Goal: Task Accomplishment & Management: Manage account settings

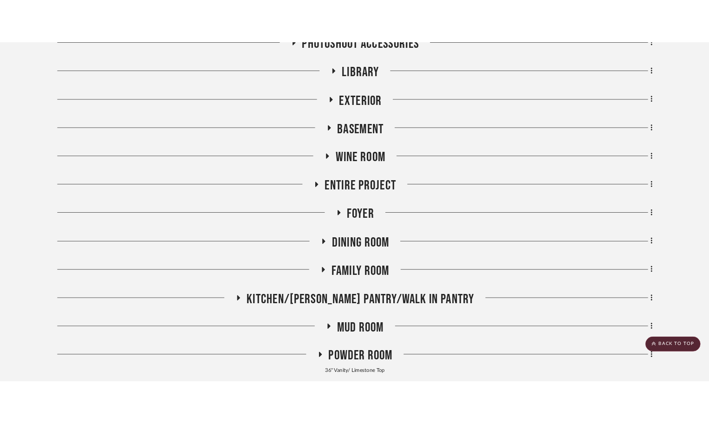
scroll to position [232, 0]
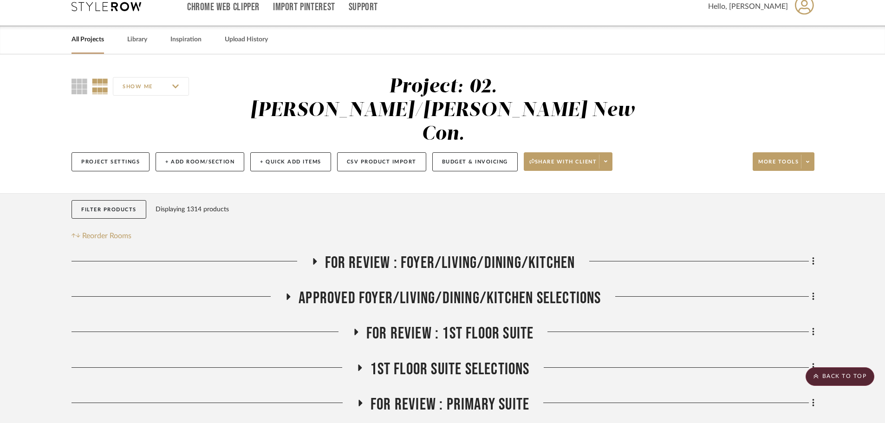
scroll to position [11, 0]
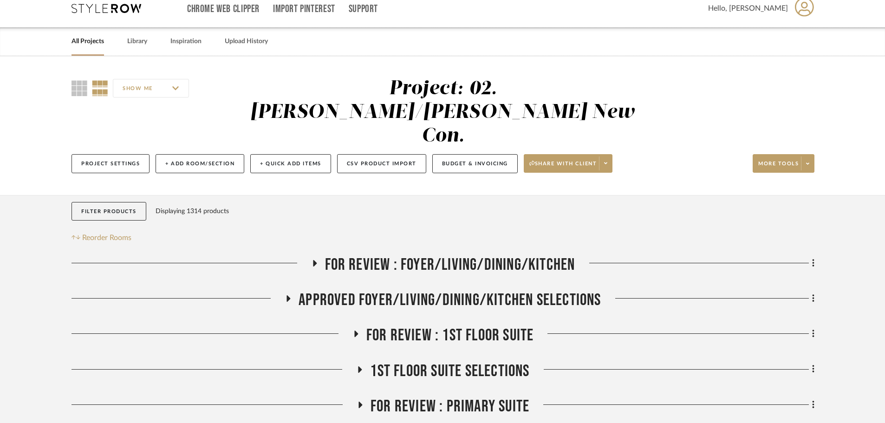
click at [382, 255] on span "FOR REVIEW : Foyer/Living/Dining/Kitchen" at bounding box center [450, 265] width 250 height 20
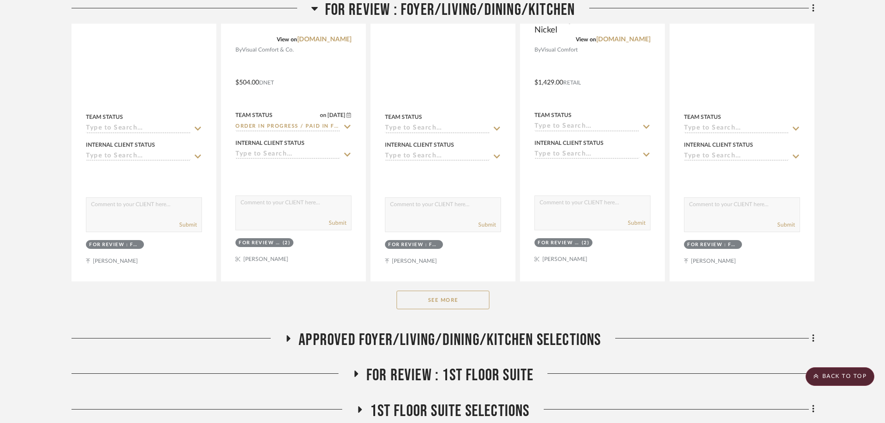
click at [431, 291] on button "See More" at bounding box center [442, 300] width 93 height 19
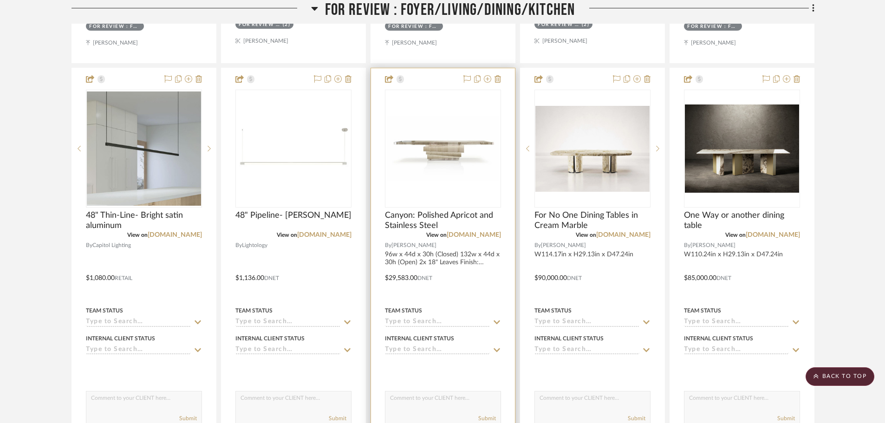
scroll to position [661, 0]
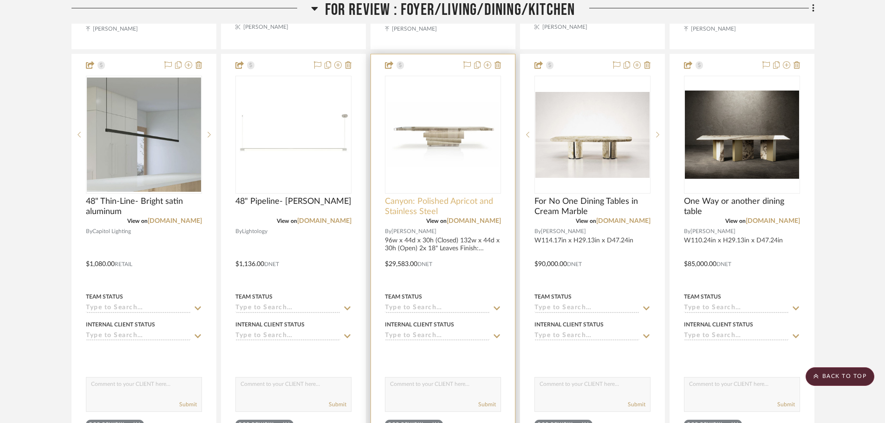
click at [423, 196] on span "Canyon: Polished Apricot and Stainless Steel" at bounding box center [443, 206] width 116 height 20
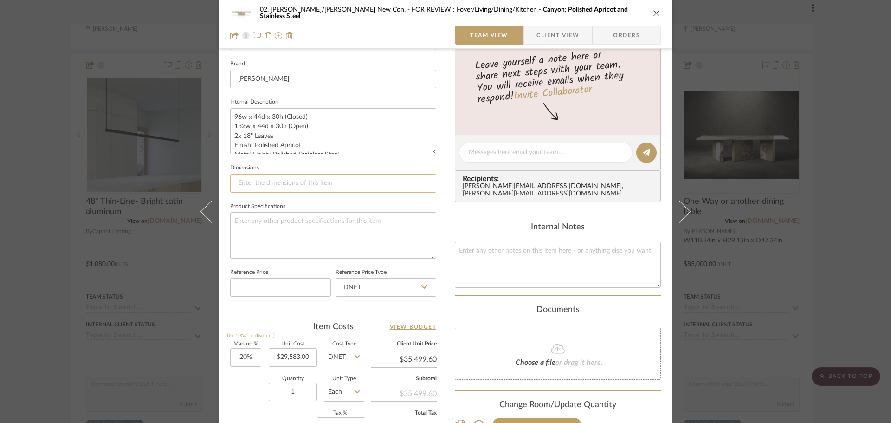
scroll to position [441, 0]
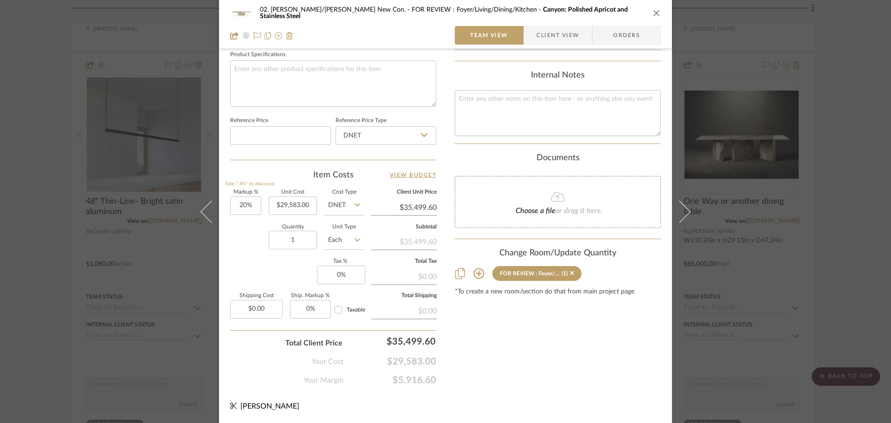
click at [559, 375] on div "Content here copies to Client View - confirm visibility there. Show in Client D…" at bounding box center [558, 4] width 206 height 764
click at [855, 275] on div "02. Mazzarelli/Rothstein New Con. FOR REVIEW : Foyer/Living/Dining/Kitchen Cany…" at bounding box center [445, 211] width 891 height 423
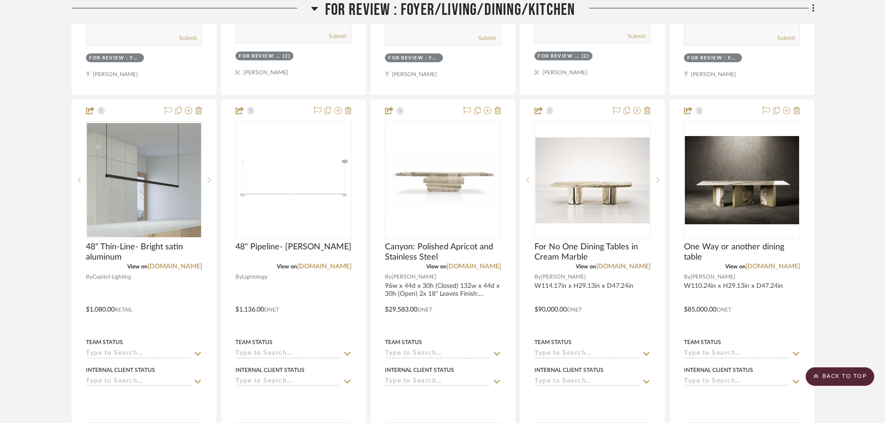
scroll to position [614, 0]
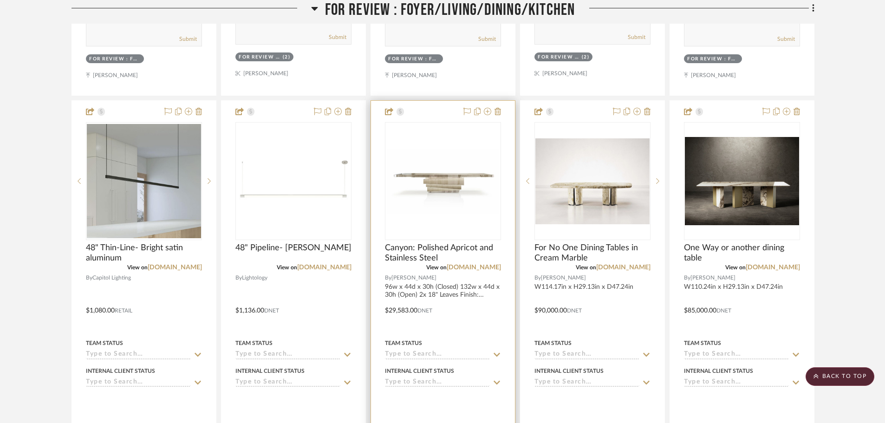
click at [439, 167] on img "0" at bounding box center [443, 181] width 114 height 65
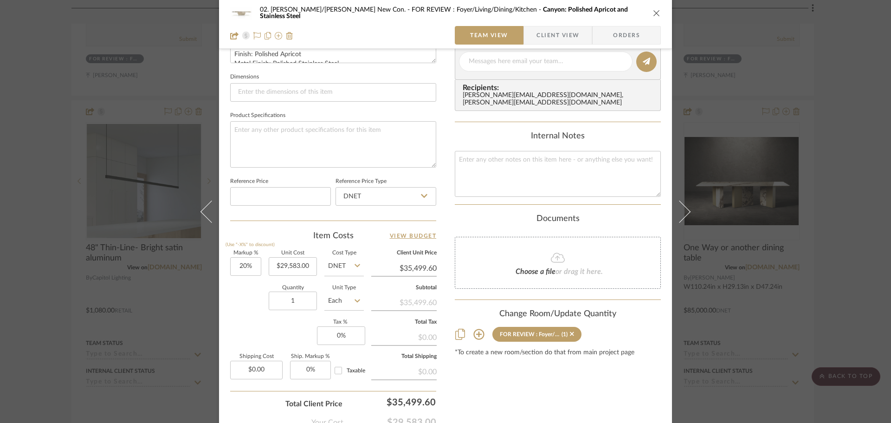
scroll to position [418, 0]
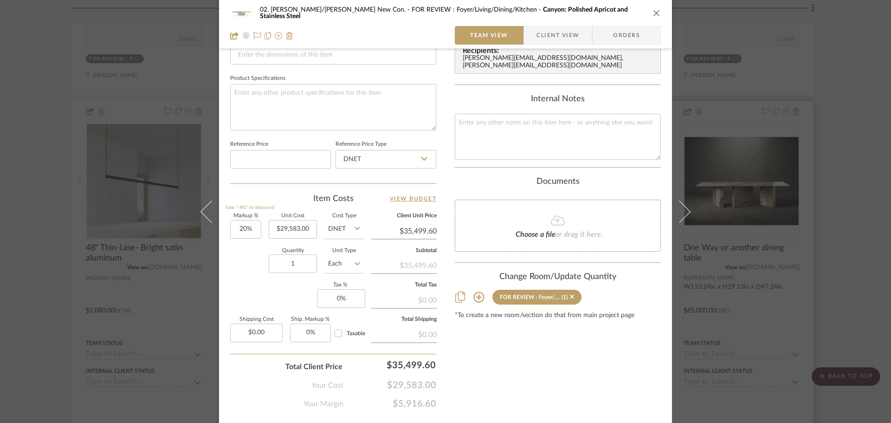
drag, startPoint x: 849, startPoint y: 289, endPoint x: 808, endPoint y: 290, distance: 40.9
click at [849, 289] on div "02. Mazzarelli/Rothstein New Con. FOR REVIEW : Foyer/Living/Dining/Kitchen Cany…" at bounding box center [445, 211] width 891 height 423
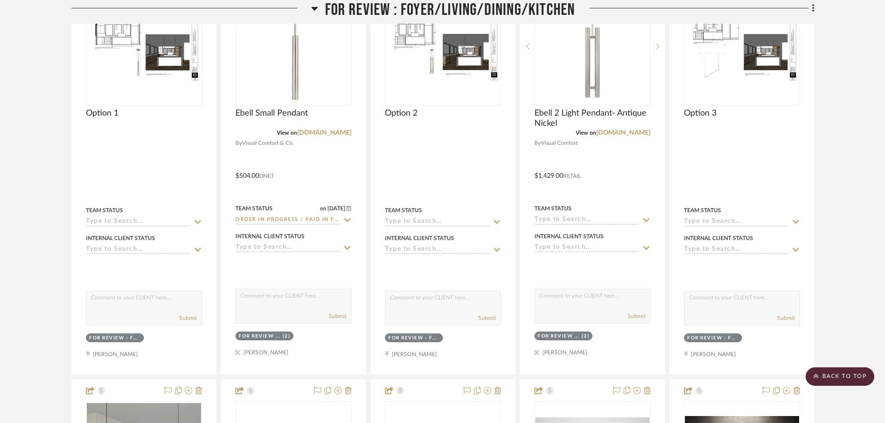
scroll to position [336, 0]
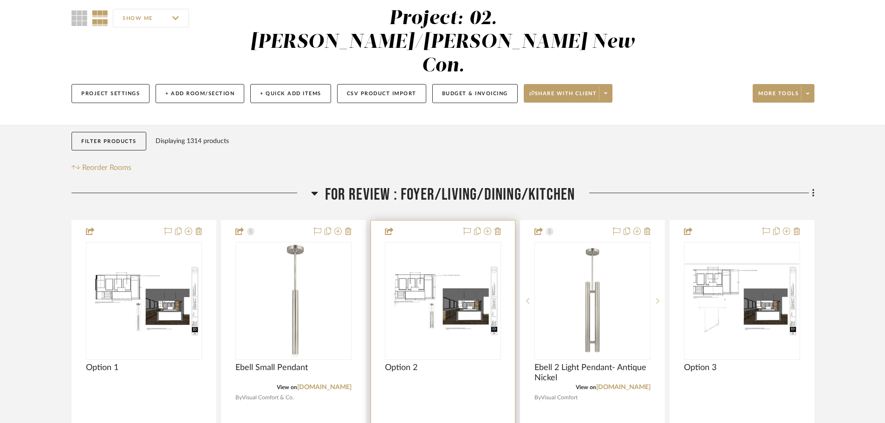
scroll to position [186, 0]
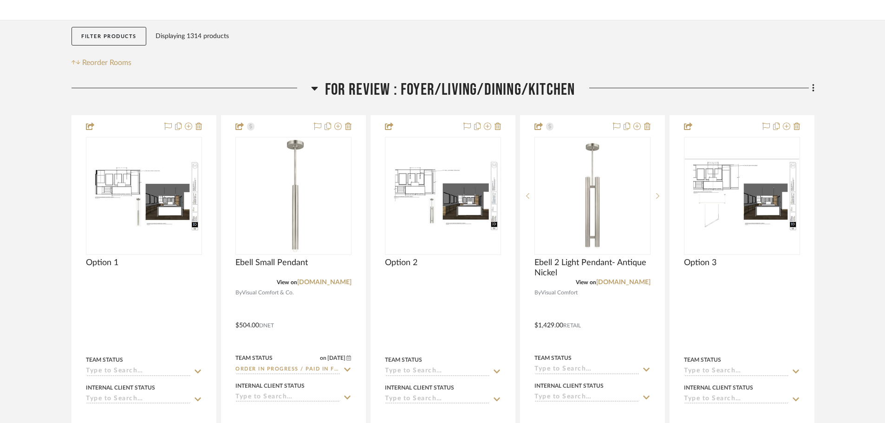
click at [374, 80] on span "FOR REVIEW : Foyer/Living/Dining/Kitchen" at bounding box center [450, 90] width 250 height 20
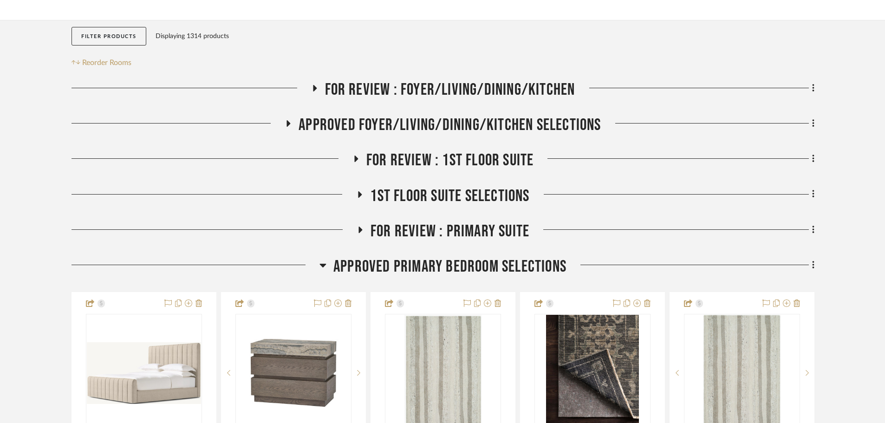
click at [397, 150] on span "FOR REVIEW : 1st Floor Suite" at bounding box center [450, 160] width 168 height 20
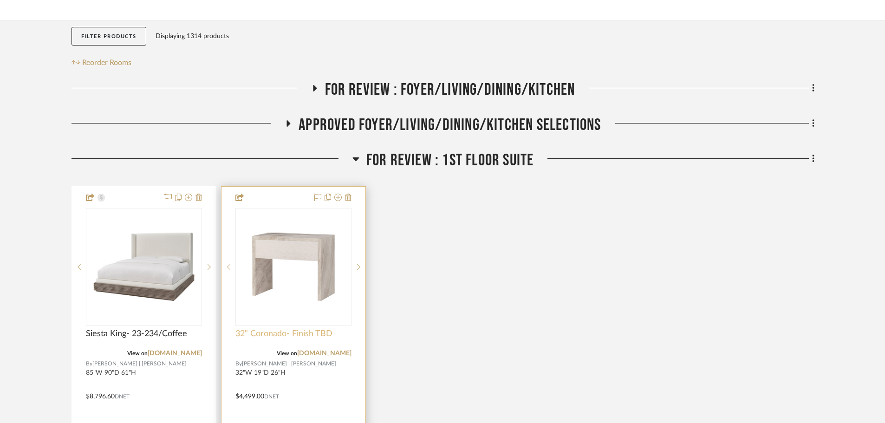
click at [284, 329] on span "32" Coronado- Finish TBD" at bounding box center [283, 334] width 97 height 10
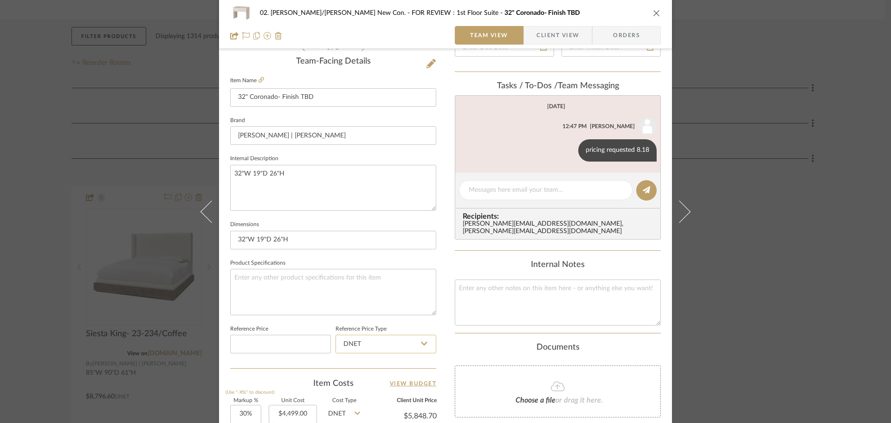
scroll to position [232, 0]
drag, startPoint x: 327, startPoint y: 99, endPoint x: 279, endPoint y: 103, distance: 48.9
click at [279, 103] on input "32" Coronado- Finish TBD" at bounding box center [333, 98] width 206 height 19
type input "32" Coronado"
click at [304, 121] on fieldset "Brand Baker | McGuire" at bounding box center [333, 130] width 206 height 31
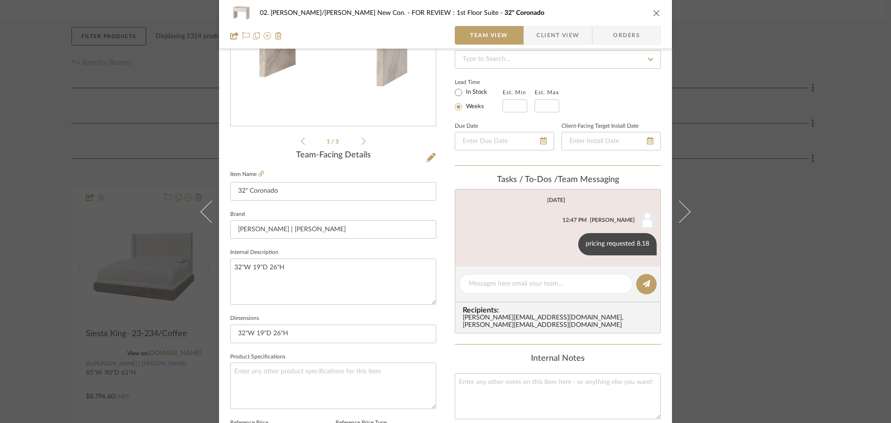
scroll to position [325, 0]
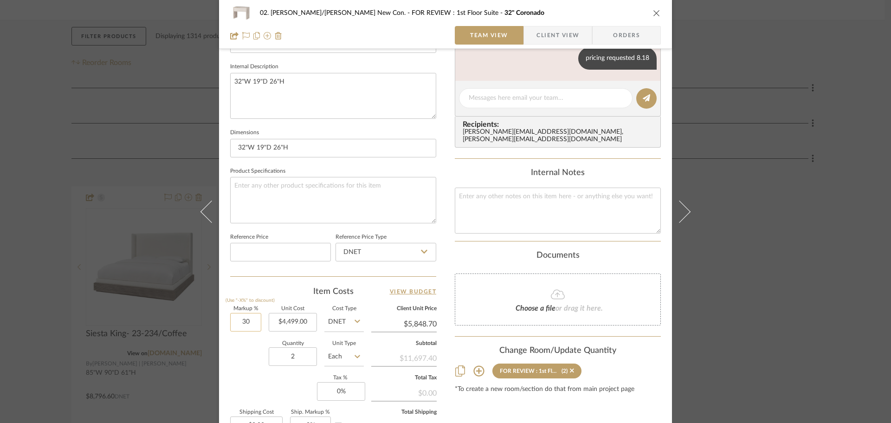
click at [246, 324] on input "30" at bounding box center [245, 322] width 31 height 19
type input "100%"
click at [238, 357] on div "Quantity 2 Unit Type Each" at bounding box center [297, 357] width 134 height 33
type input "$8,998.00"
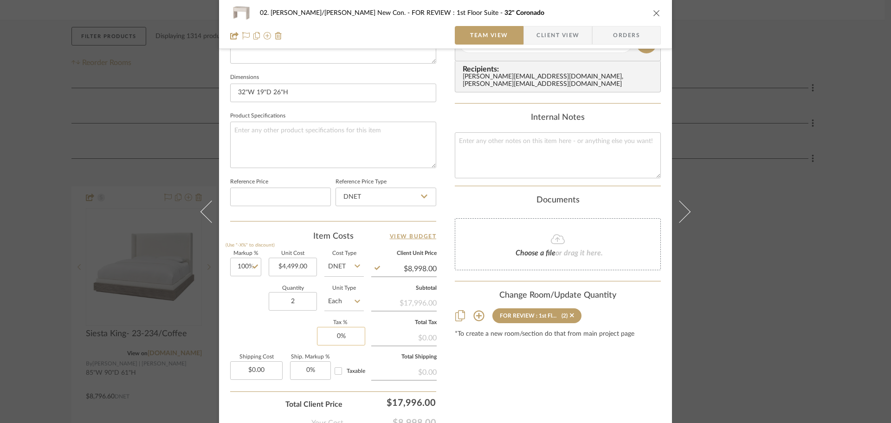
scroll to position [441, 0]
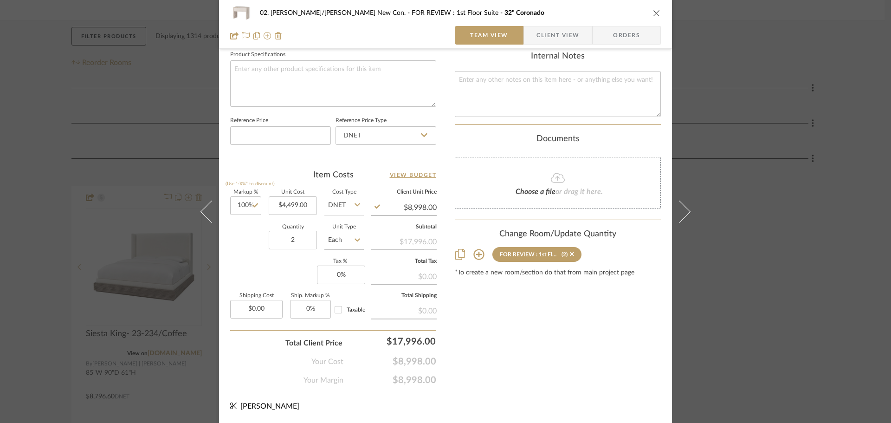
click at [494, 317] on div "Content here copies to Client View - confirm visibility there. Show in Client D…" at bounding box center [558, 4] width 206 height 764
click at [761, 336] on div "02. Mazzarelli/Rothstein New Con. FOR REVIEW : 1st Floor Suite 32" Coronado Tea…" at bounding box center [445, 211] width 891 height 423
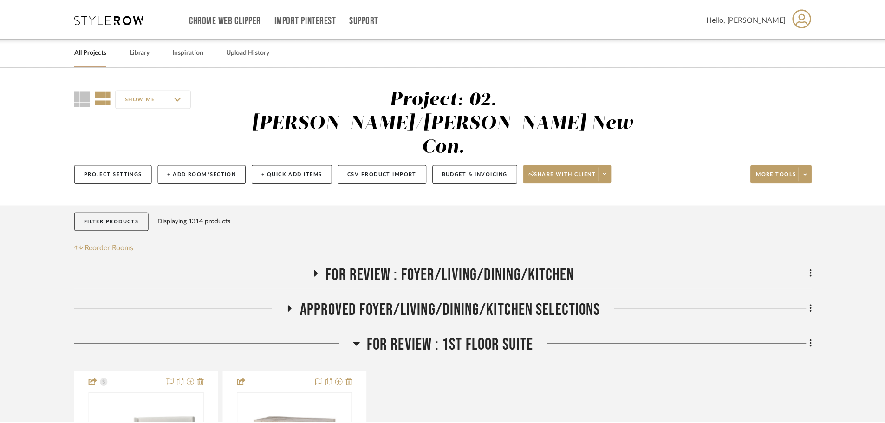
scroll to position [186, 0]
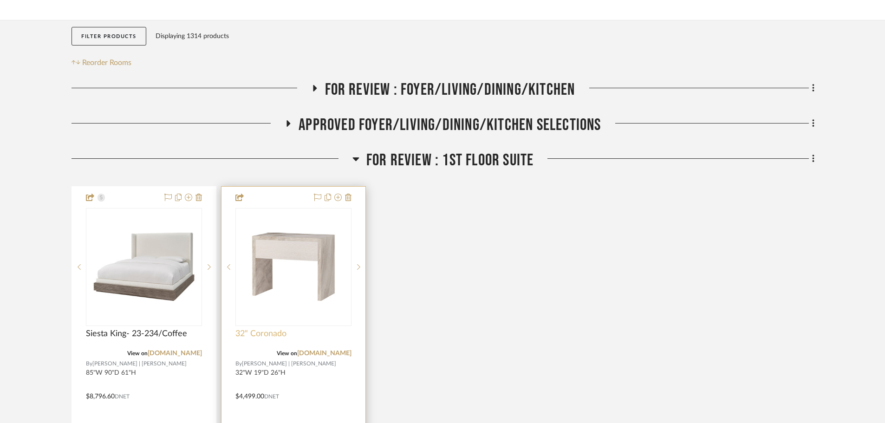
click at [276, 329] on span "32" Coronado" at bounding box center [260, 334] width 51 height 10
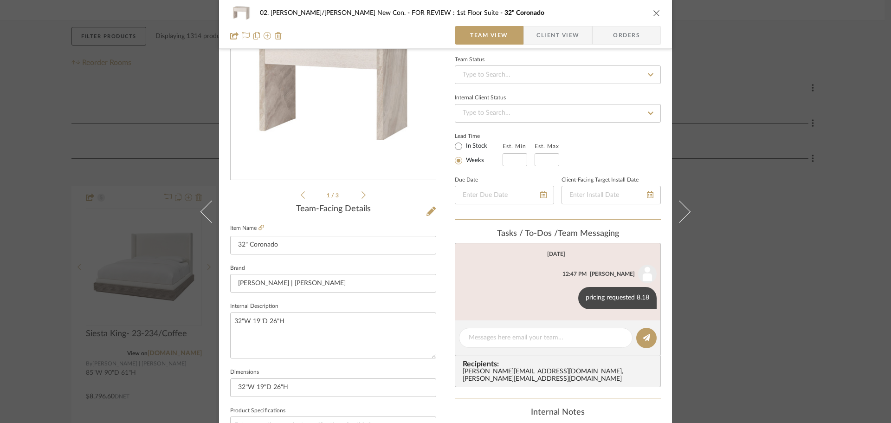
scroll to position [325, 0]
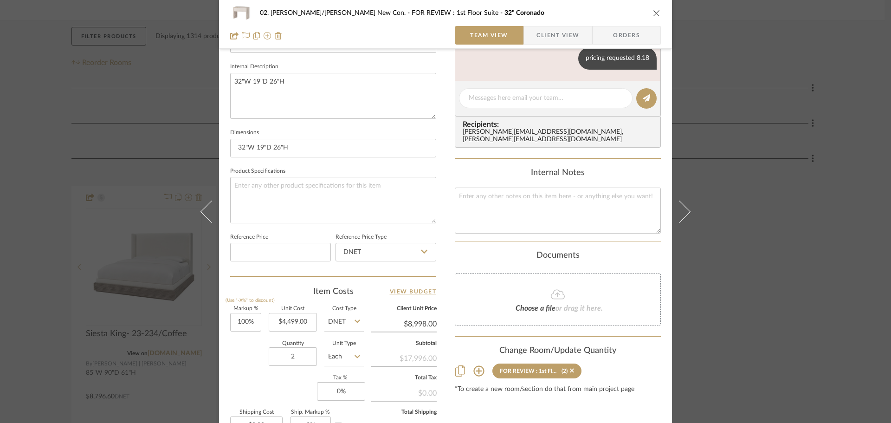
click at [803, 284] on div "02. Mazzarelli/Rothstein New Con. FOR REVIEW : 1st Floor Suite 32" Coronado Tea…" at bounding box center [445, 211] width 891 height 423
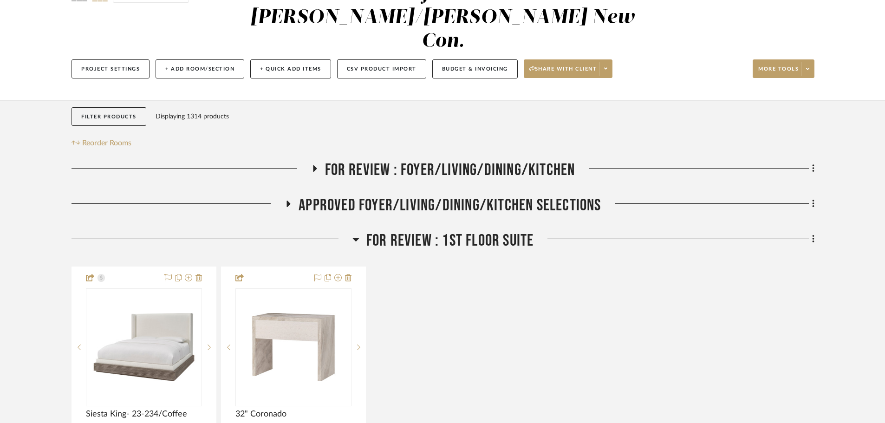
scroll to position [93, 0]
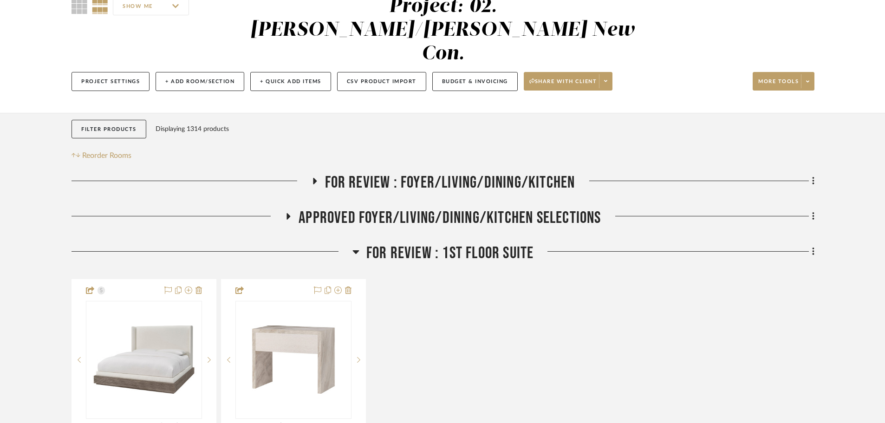
click at [434, 243] on span "FOR REVIEW : 1st Floor Suite" at bounding box center [450, 253] width 168 height 20
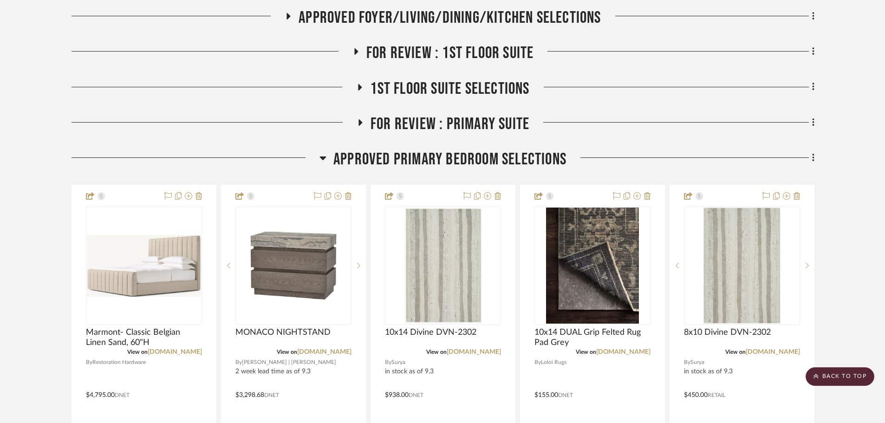
scroll to position [325, 0]
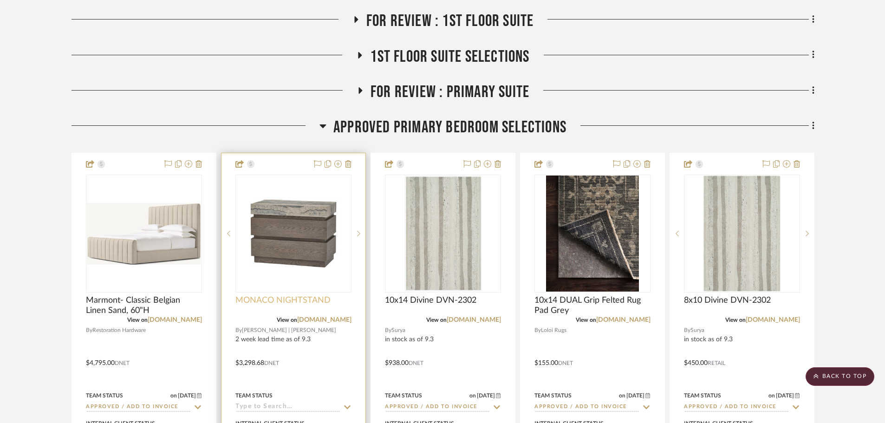
click at [261, 295] on span "MONACO NIGHTSTAND" at bounding box center [282, 300] width 95 height 10
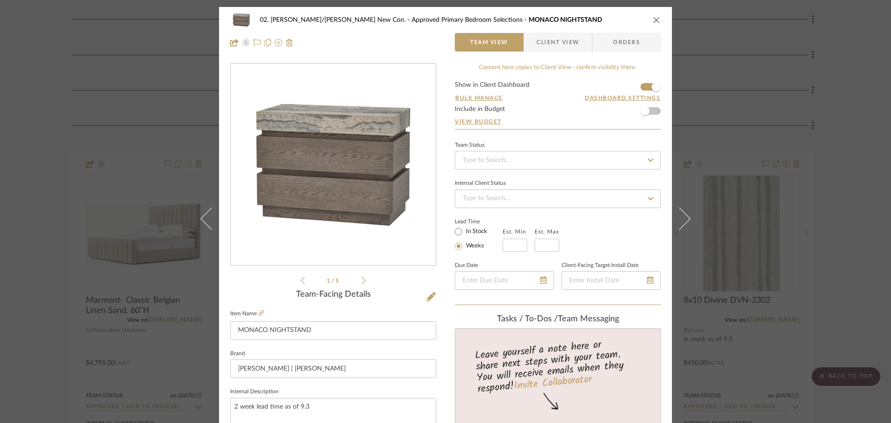
scroll to position [279, 0]
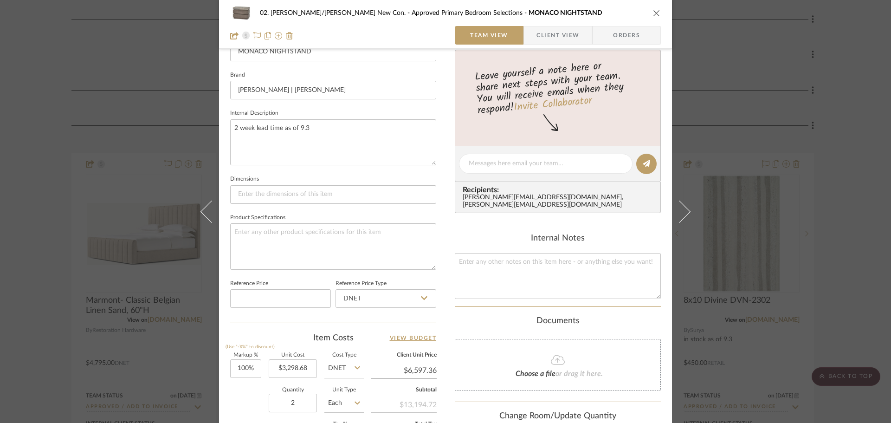
click at [40, 270] on div "02. Mazzarelli/Rothstein New Con. Approved Primary Bedroom Selections MONACO NI…" at bounding box center [445, 211] width 891 height 423
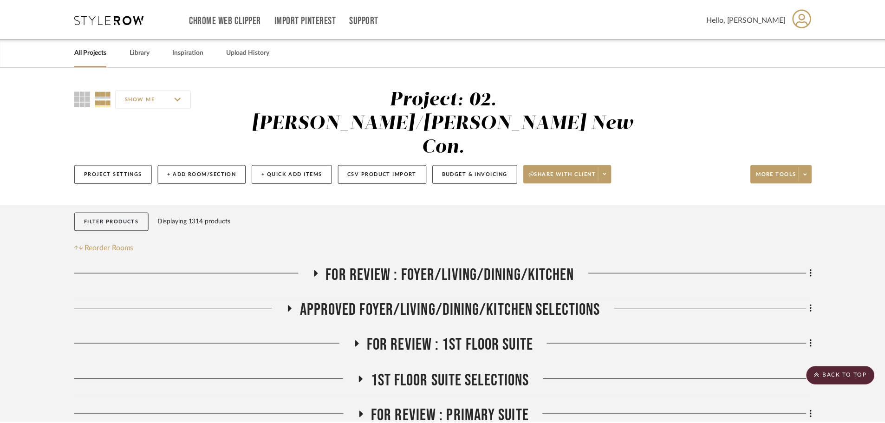
scroll to position [325, 0]
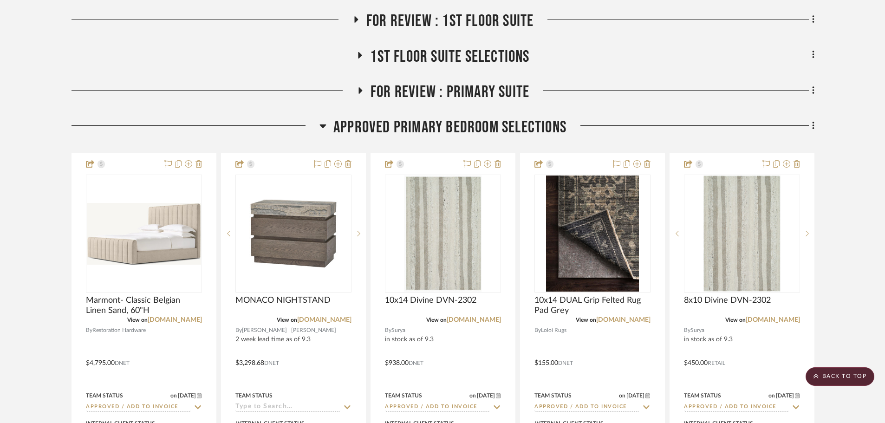
click at [433, 47] on span "1st Floor Suite Selections" at bounding box center [449, 57] width 159 height 20
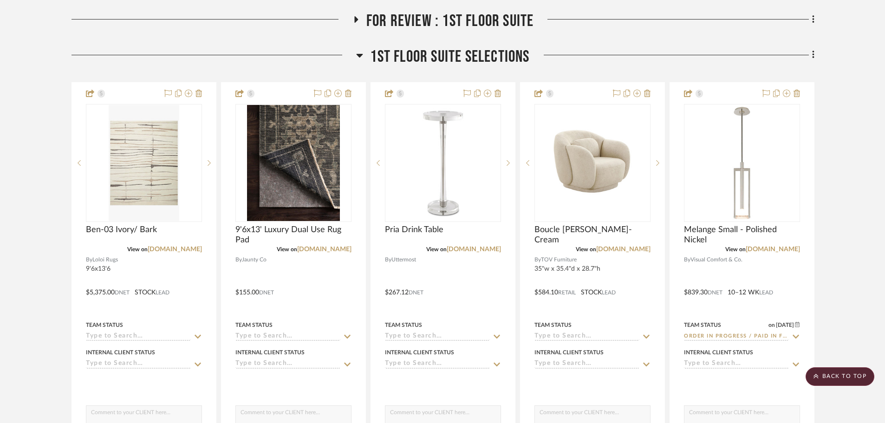
click at [433, 47] on span "1st Floor Suite Selections" at bounding box center [449, 57] width 159 height 20
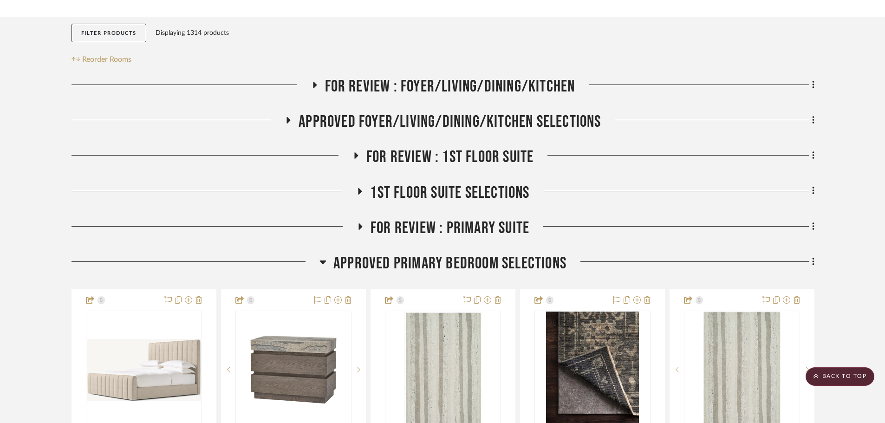
scroll to position [186, 0]
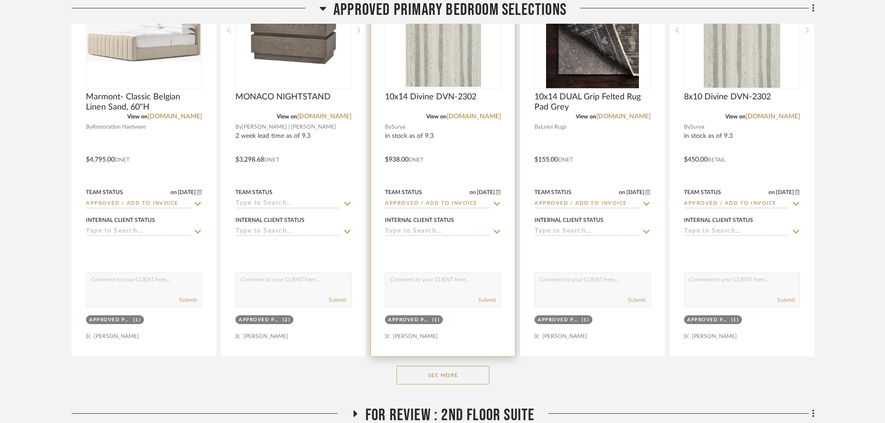
scroll to position [604, 0]
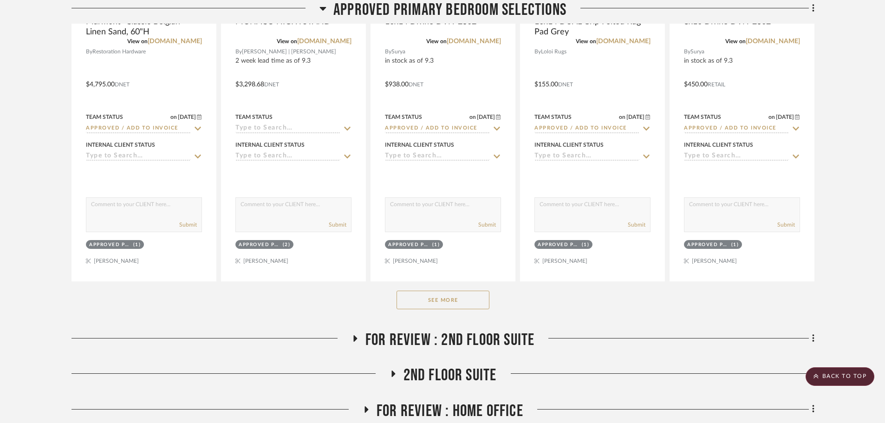
click at [456, 291] on button "See More" at bounding box center [442, 300] width 93 height 19
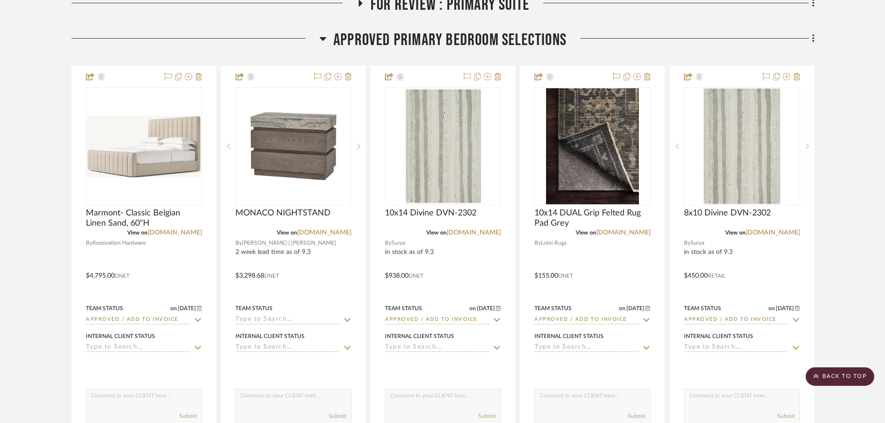
scroll to position [232, 0]
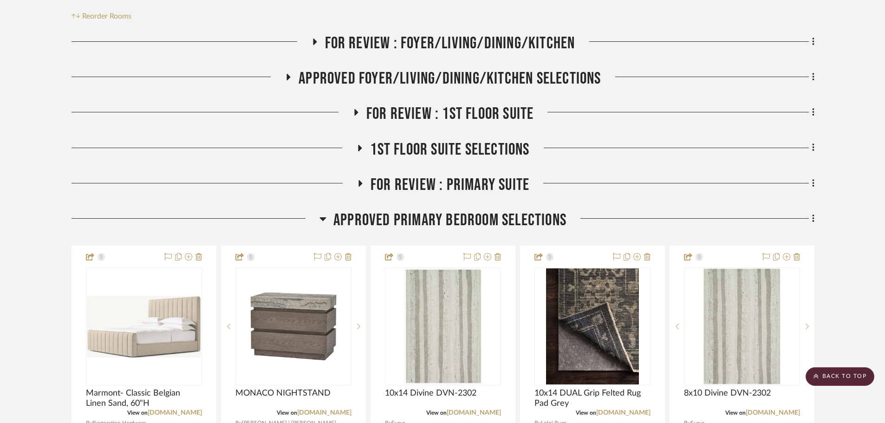
click at [420, 175] on span "FOR REVIEW : Primary Suite" at bounding box center [449, 185] width 159 height 20
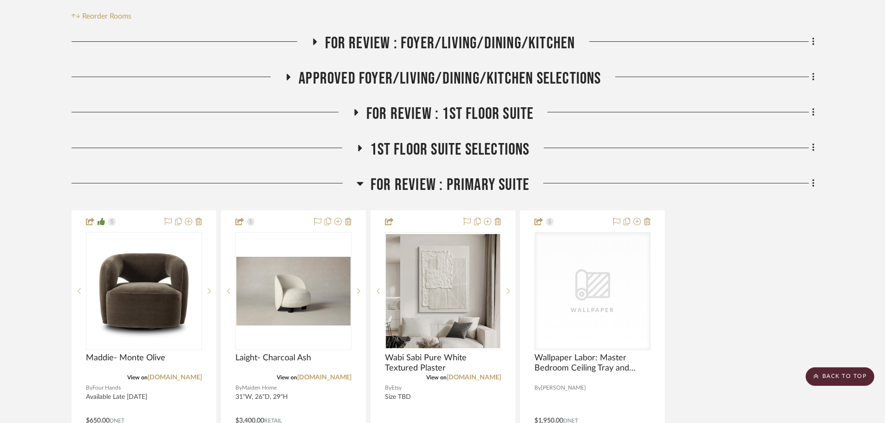
click at [420, 175] on span "FOR REVIEW : Primary Suite" at bounding box center [449, 185] width 159 height 20
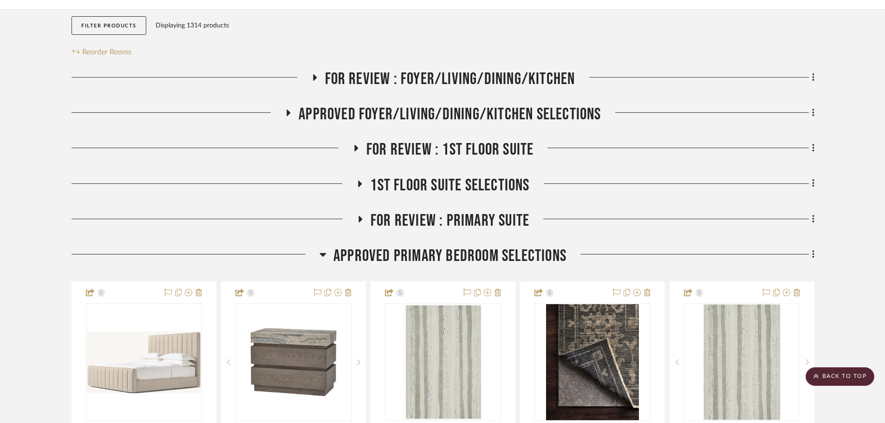
scroll to position [93, 0]
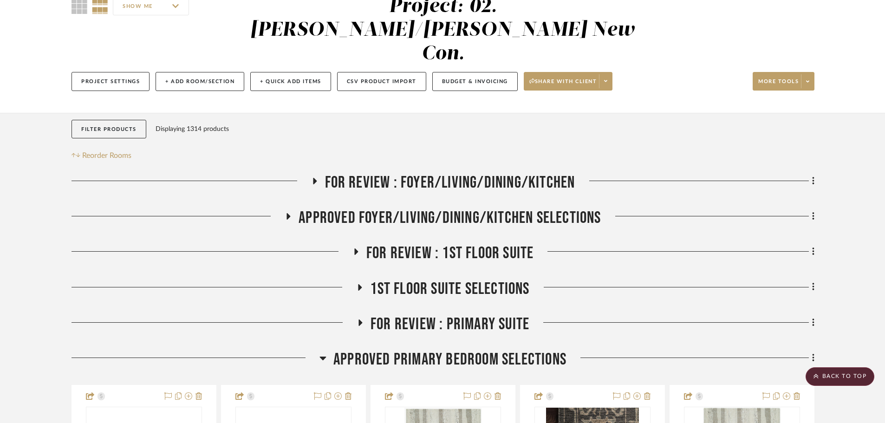
click at [419, 173] on span "FOR REVIEW : Foyer/Living/Dining/Kitchen" at bounding box center [450, 183] width 250 height 20
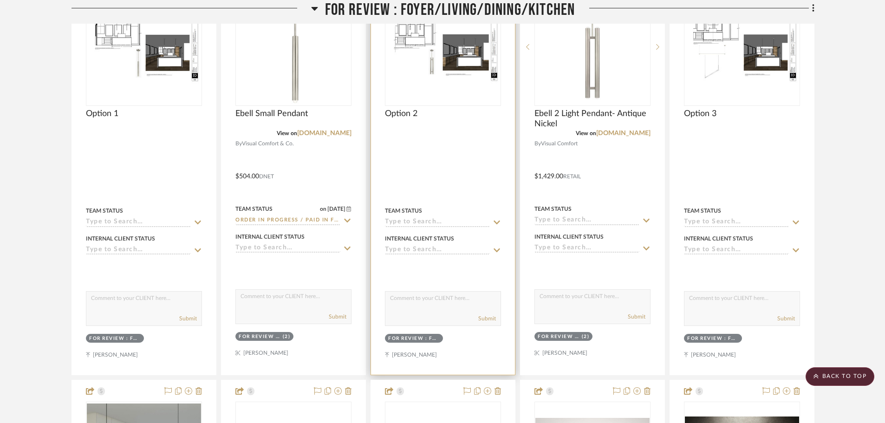
scroll to position [186, 0]
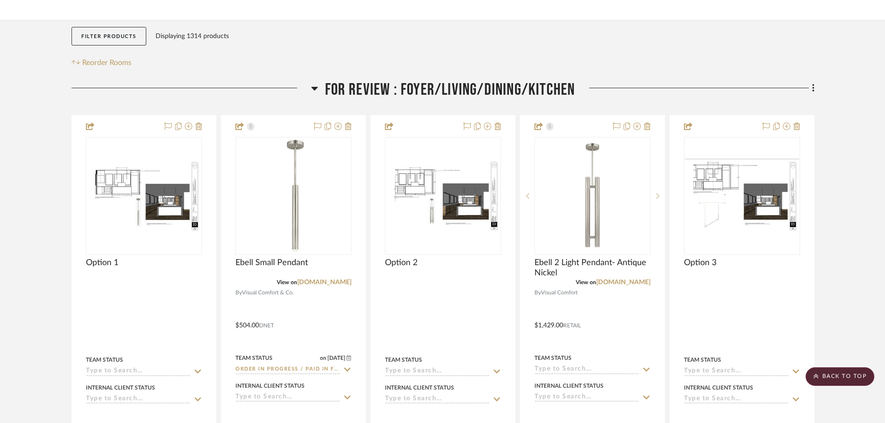
click at [392, 80] on span "FOR REVIEW : Foyer/Living/Dining/Kitchen" at bounding box center [450, 90] width 250 height 20
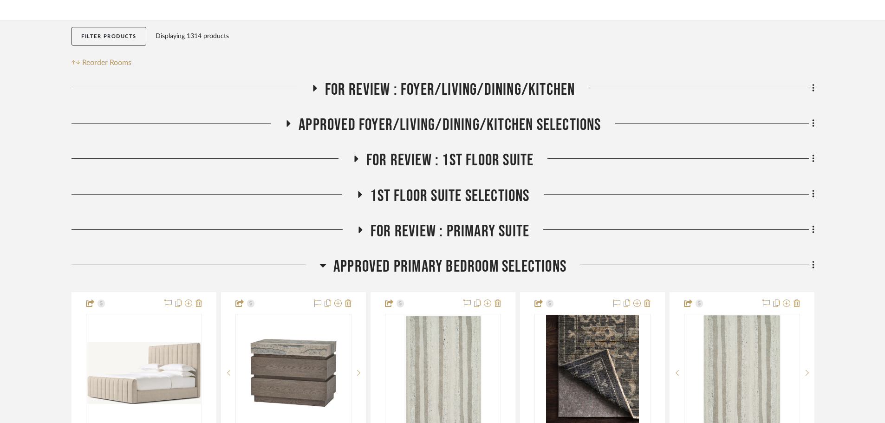
click at [388, 115] on span "APPROVED FOYER/LIVING/DINING/KITCHEN SELECTIONS" at bounding box center [450, 125] width 302 height 20
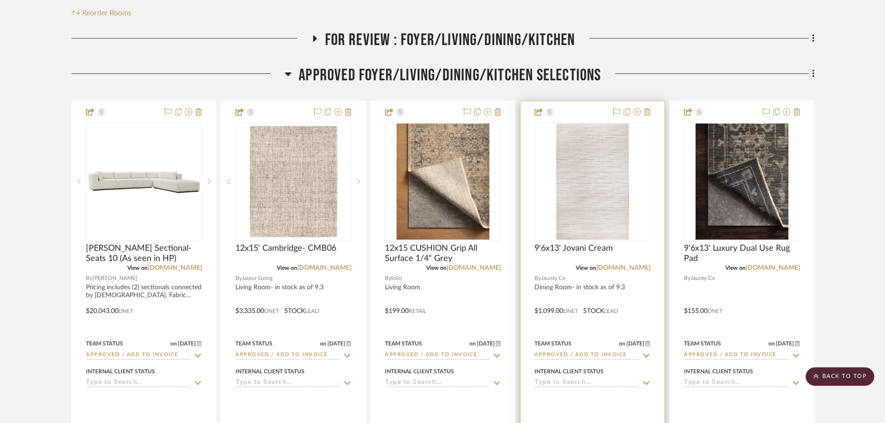
scroll to position [232, 0]
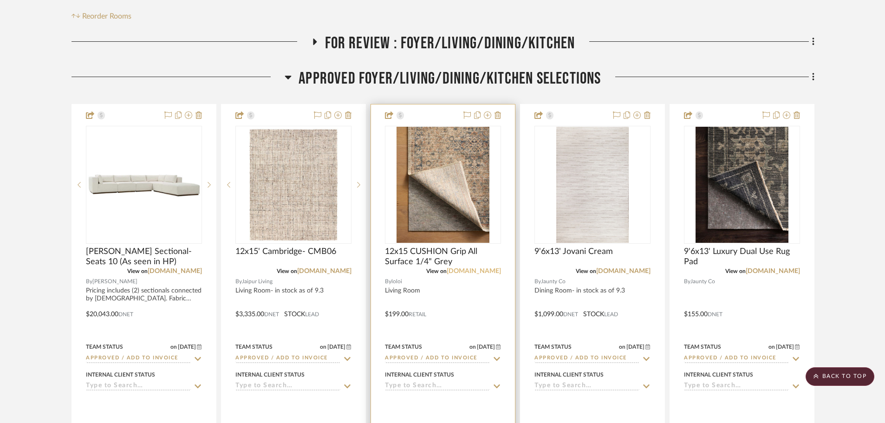
click at [487, 268] on link "loloirugs.com" at bounding box center [474, 271] width 54 height 6
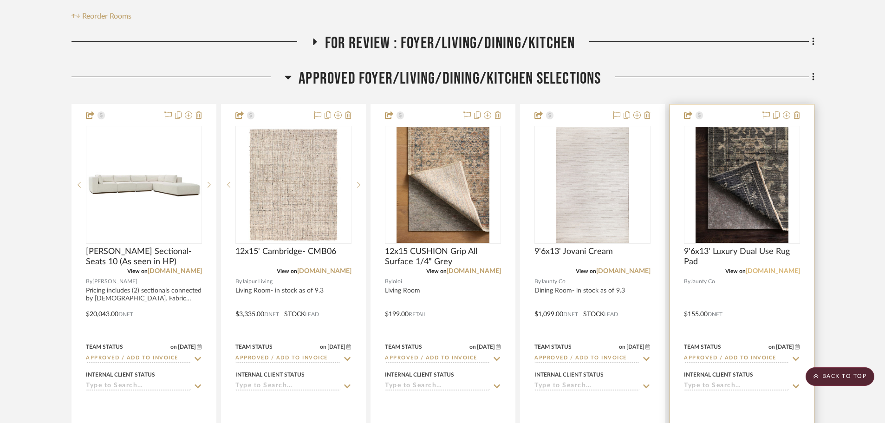
click at [785, 268] on link "jauntyinc.com" at bounding box center [773, 271] width 54 height 6
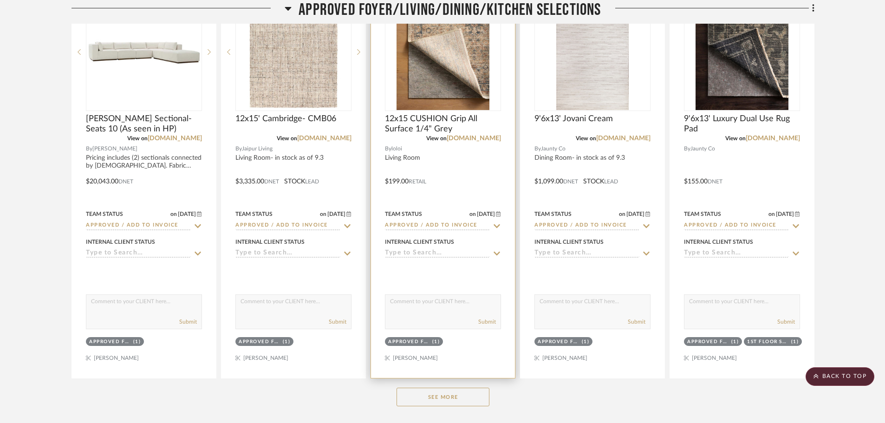
scroll to position [418, 0]
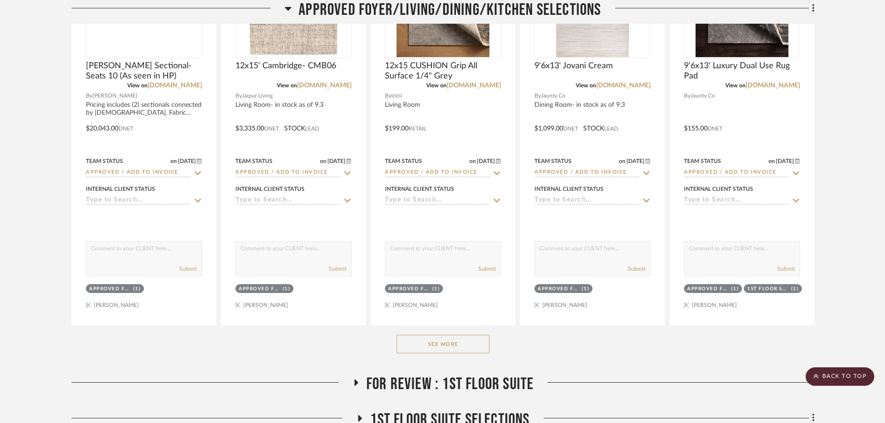
click at [420, 335] on button "See More" at bounding box center [442, 344] width 93 height 19
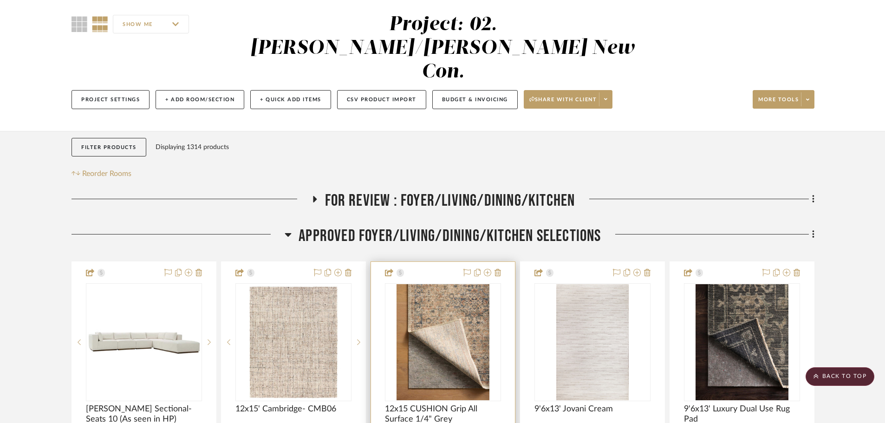
scroll to position [0, 0]
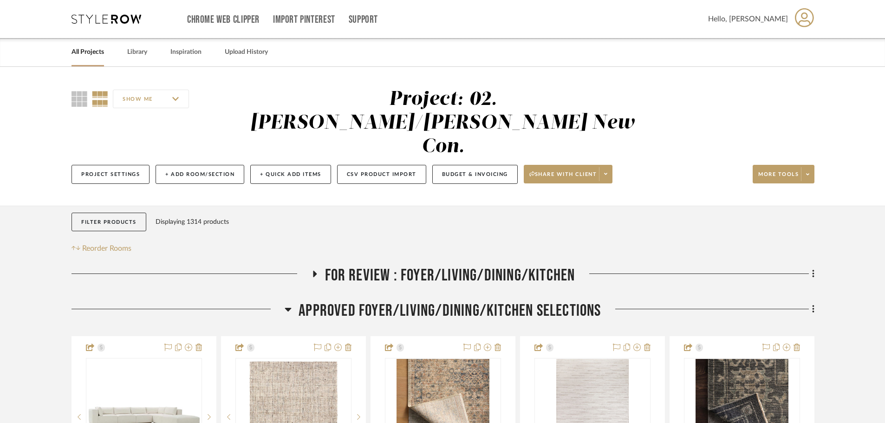
click at [418, 301] on span "APPROVED FOYER/LIVING/DINING/KITCHEN SELECTIONS" at bounding box center [450, 311] width 302 height 20
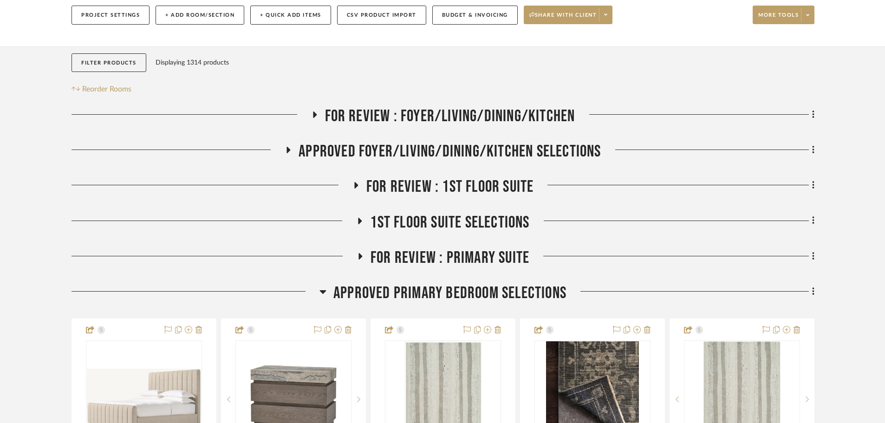
scroll to position [186, 0]
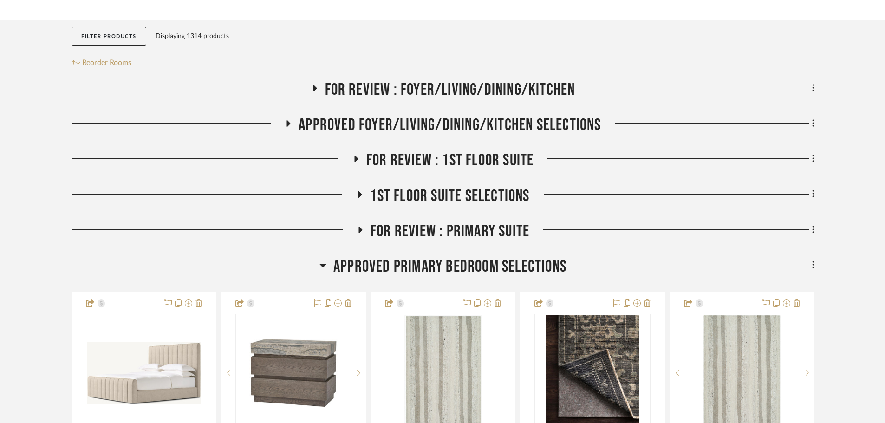
click at [427, 257] on span "Approved Primary Bedroom Selections" at bounding box center [449, 267] width 233 height 20
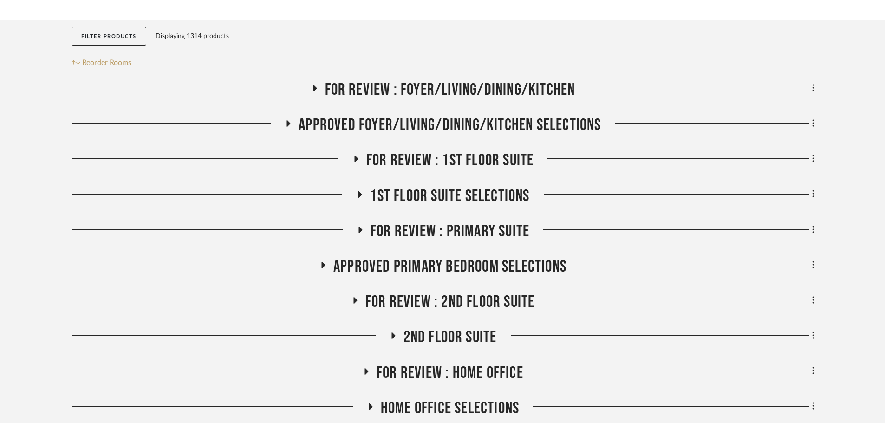
click at [427, 221] on span "FOR REVIEW : Primary Suite" at bounding box center [449, 231] width 159 height 20
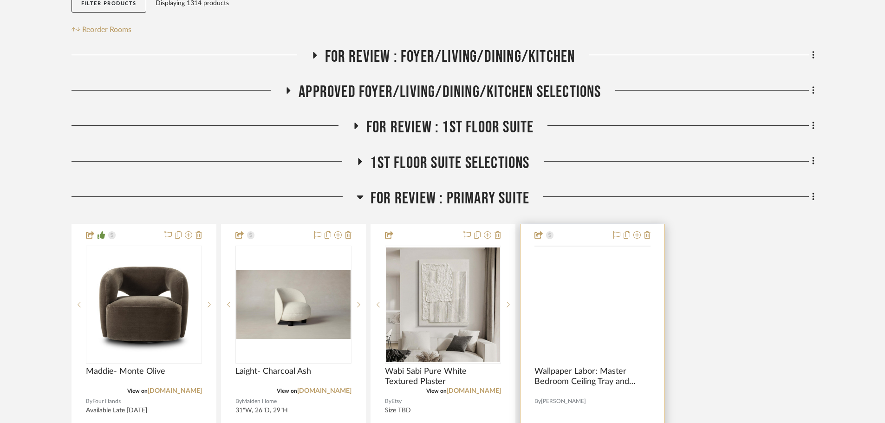
scroll to position [279, 0]
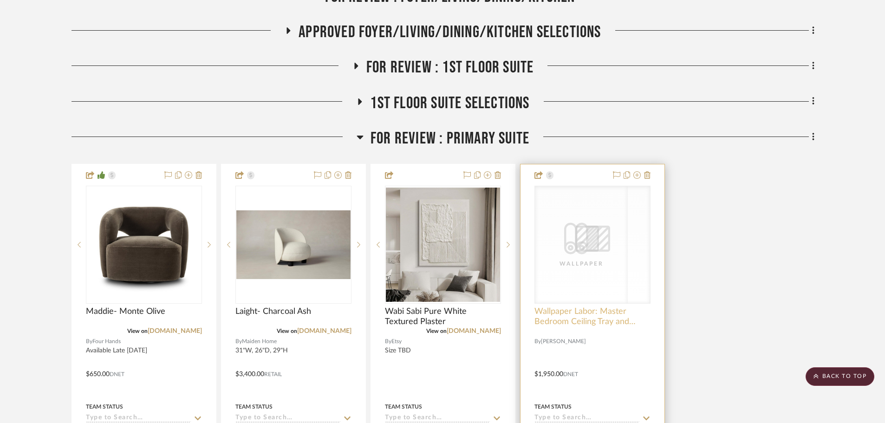
click at [558, 306] on span "Wallpaper Labor: Master Bedroom Ceiling Tray and Accent Wall" at bounding box center [592, 316] width 116 height 20
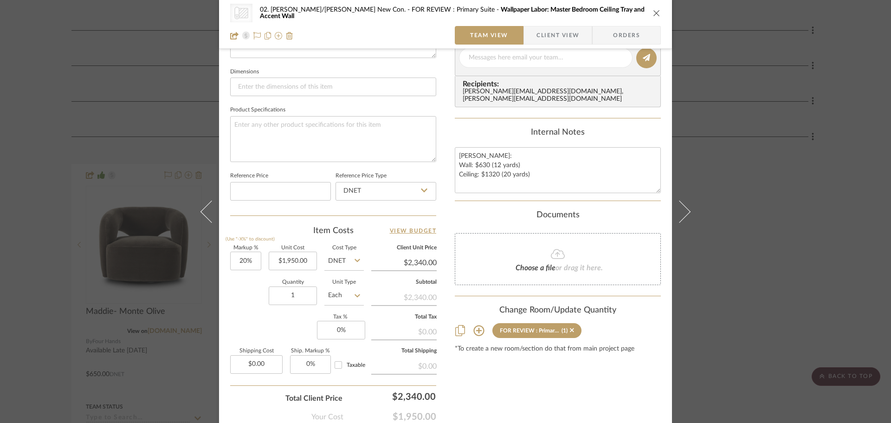
scroll to position [418, 0]
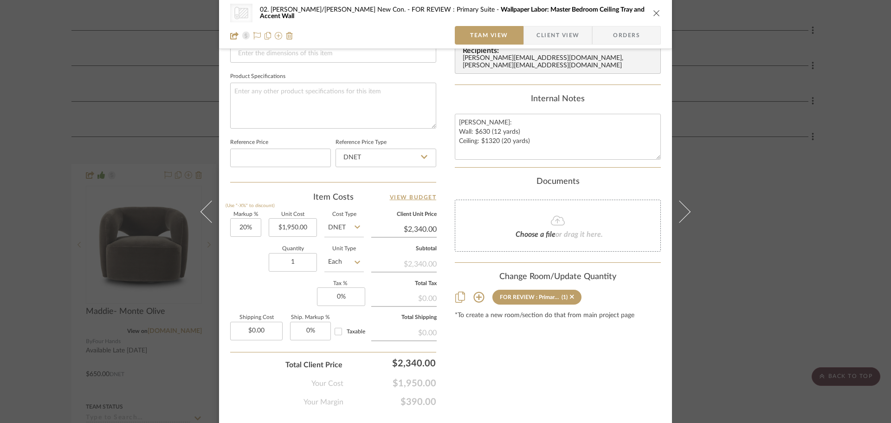
drag, startPoint x: 38, startPoint y: 243, endPoint x: 275, endPoint y: 302, distance: 244.9
click at [37, 244] on div "CategoryIconWallcovering Created with Sketch. Wallpaper 02. Mazzarelli/Rothstei…" at bounding box center [445, 211] width 891 height 423
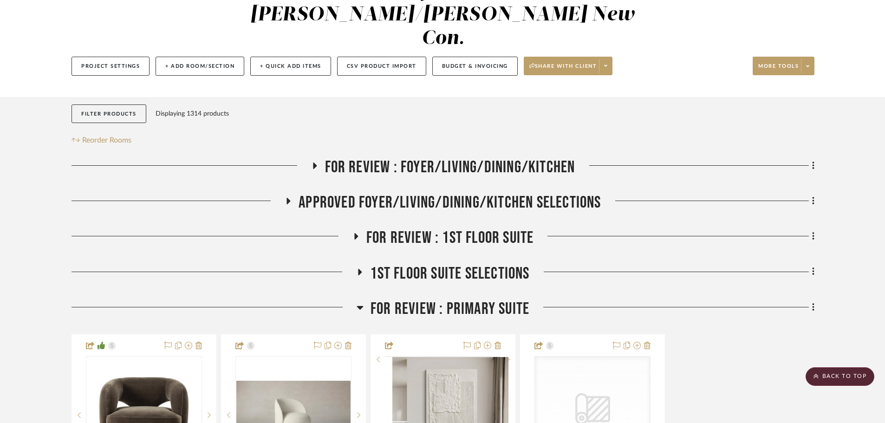
scroll to position [93, 0]
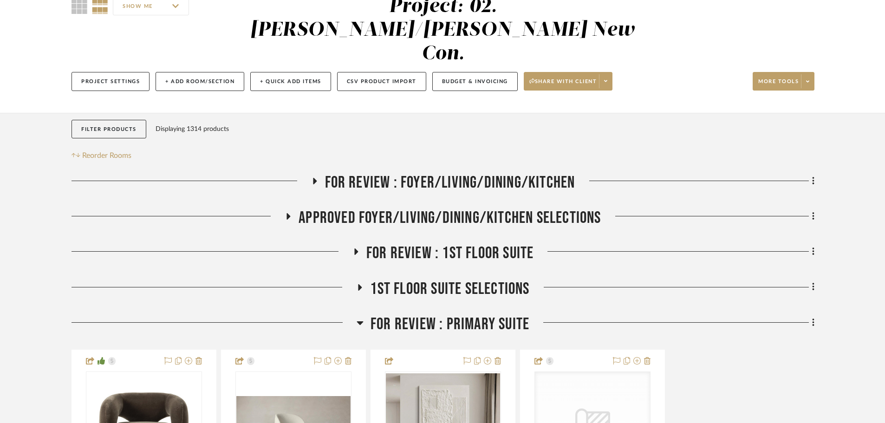
click at [452, 314] on span "FOR REVIEW : Primary Suite" at bounding box center [449, 324] width 159 height 20
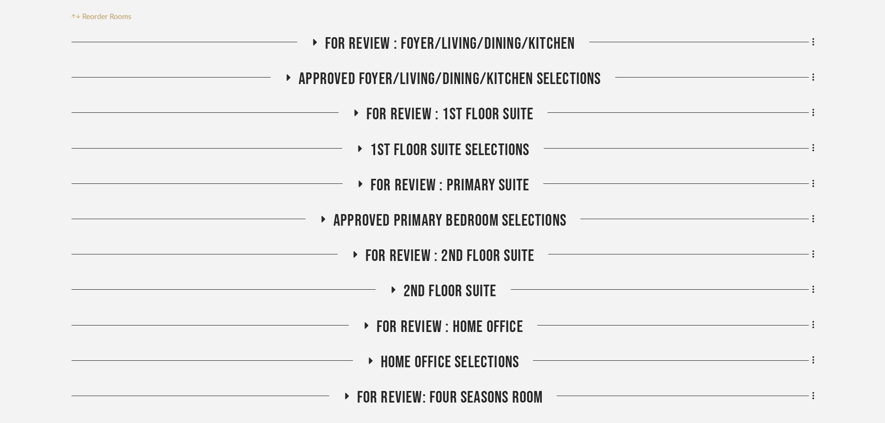
scroll to position [232, 0]
click at [457, 246] on span "FOR REVIEW : 2nd Floor Suite" at bounding box center [449, 256] width 169 height 20
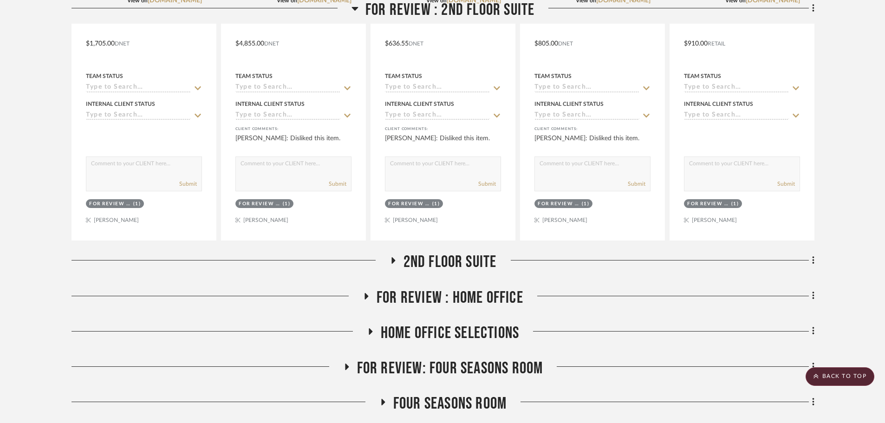
scroll to position [696, 0]
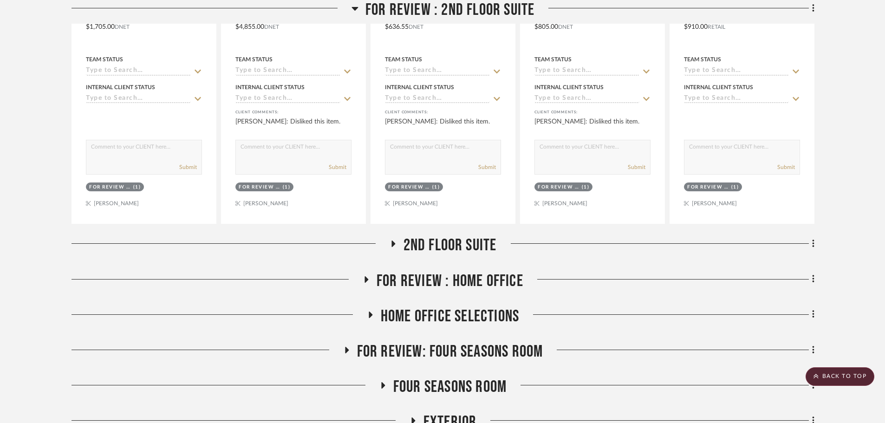
click at [431, 235] on span "2nd Floor Suite" at bounding box center [449, 245] width 93 height 20
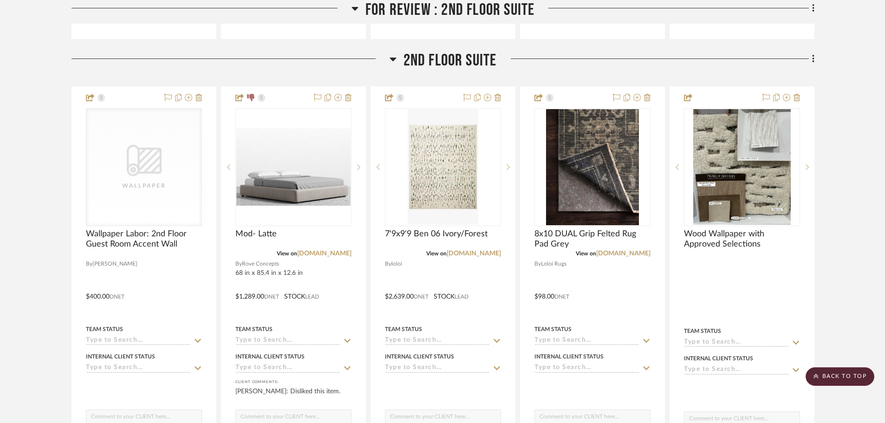
scroll to position [882, 0]
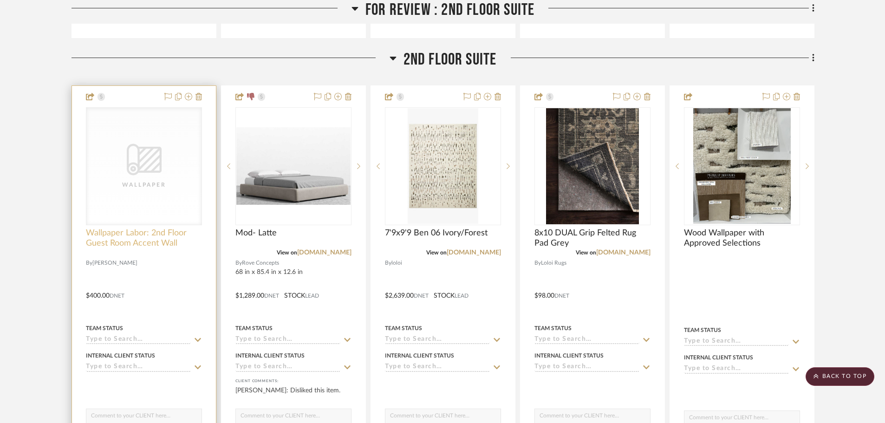
click at [131, 228] on span "Wallpaper Labor: 2nd Floor Guest Room Accent Wall" at bounding box center [144, 238] width 116 height 20
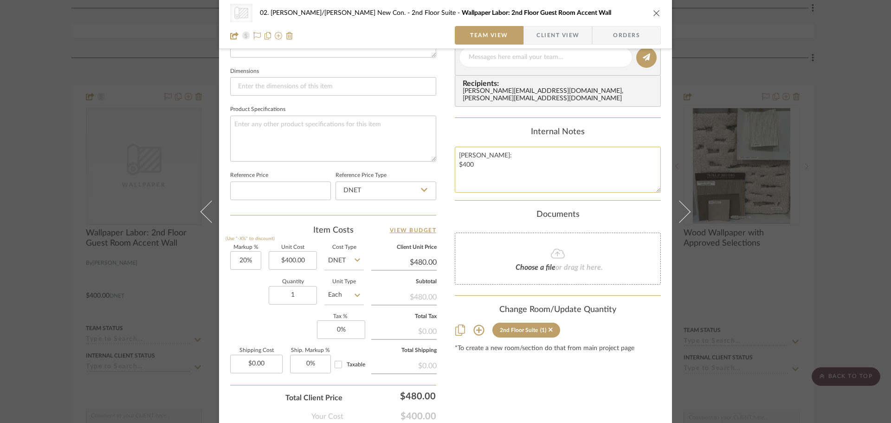
scroll to position [440, 0]
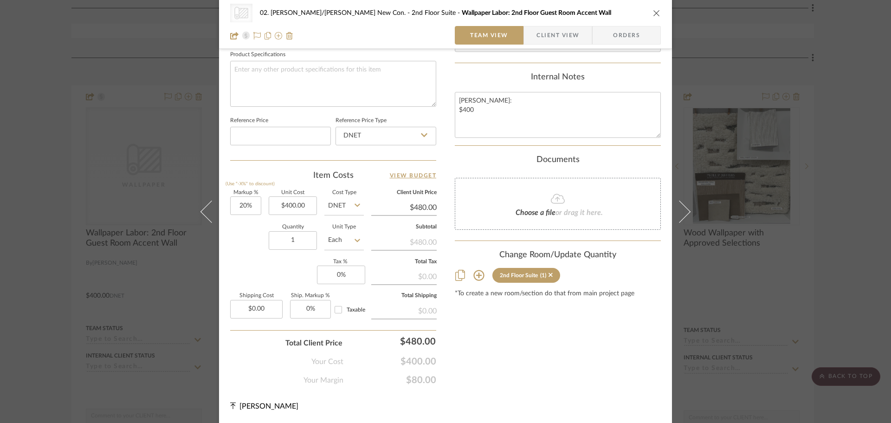
click at [54, 80] on div "CategoryIconWallcovering Created with Sketch. Wallpaper 02. Mazzarelli/Rothstei…" at bounding box center [445, 211] width 891 height 423
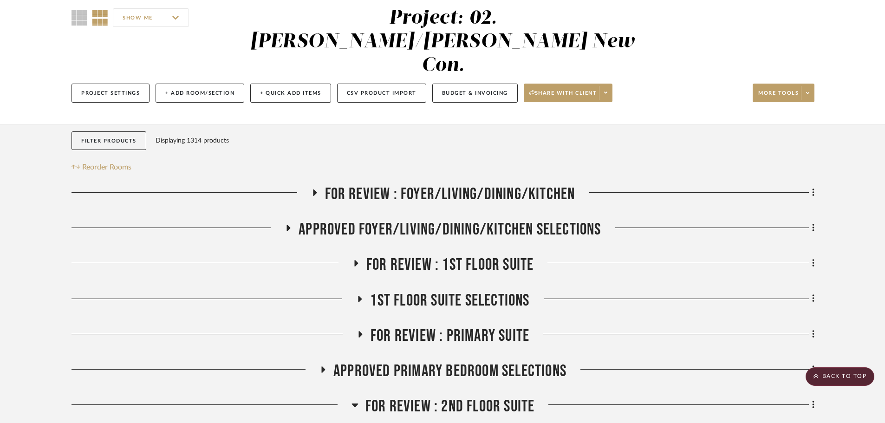
scroll to position [232, 0]
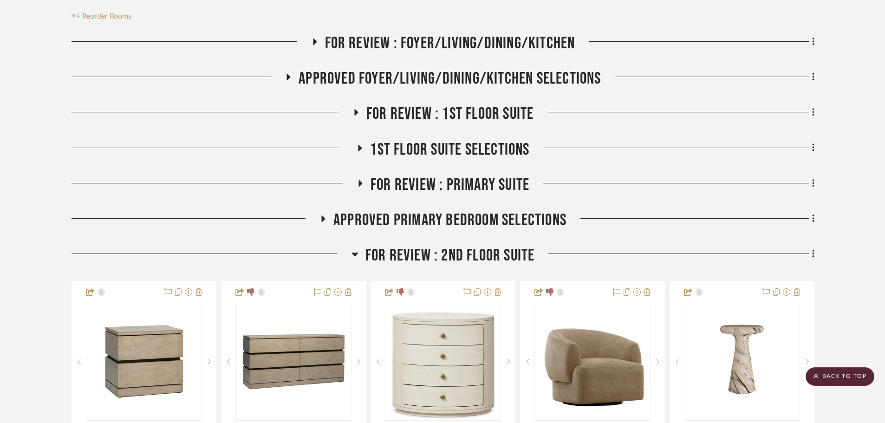
click at [415, 140] on span "1st Floor Suite Selections" at bounding box center [449, 150] width 159 height 20
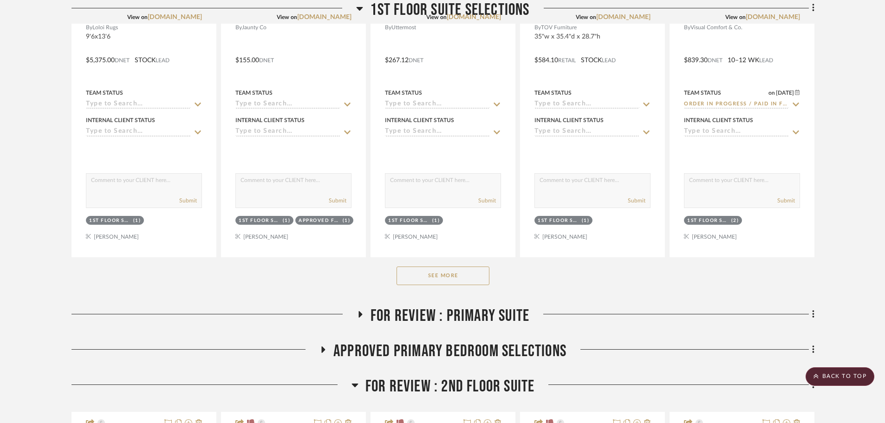
click at [429, 266] on button "See More" at bounding box center [442, 275] width 93 height 19
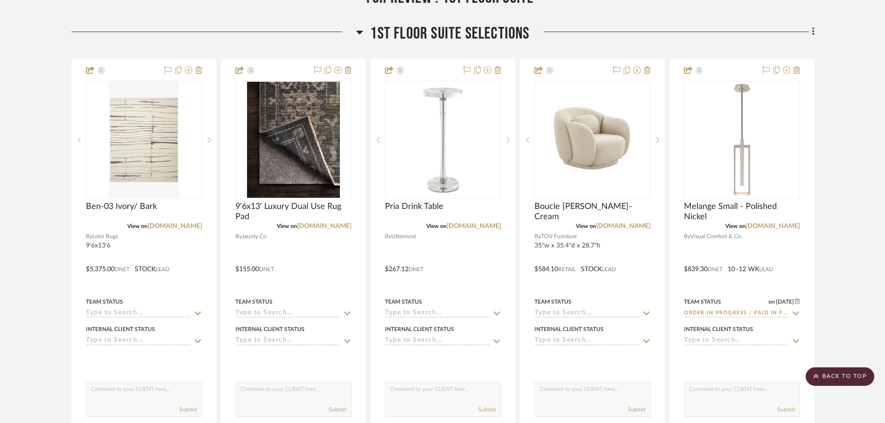
scroll to position [186, 0]
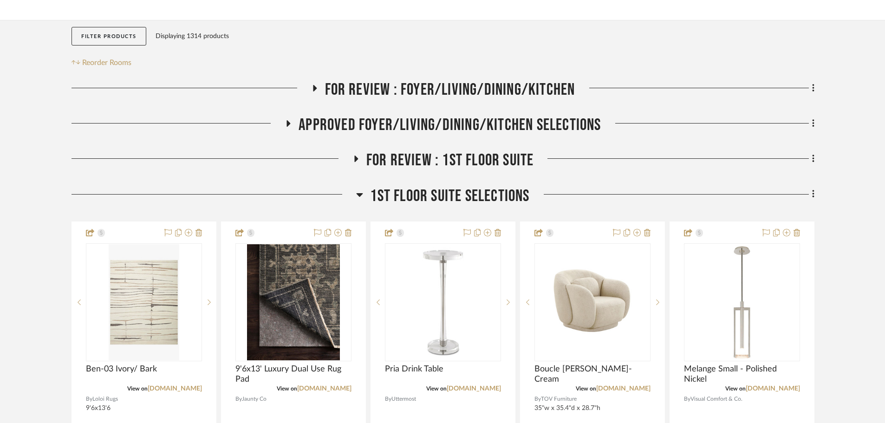
click at [416, 150] on span "FOR REVIEW : 1st Floor Suite" at bounding box center [450, 160] width 168 height 20
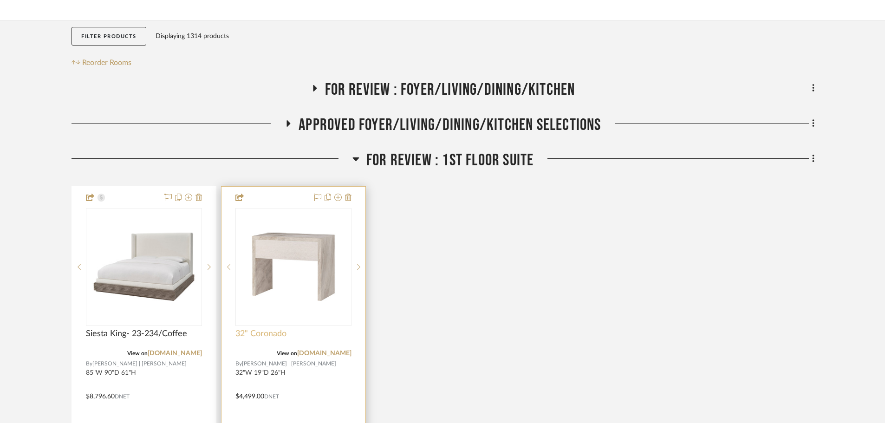
click at [261, 329] on span "32" Coronado" at bounding box center [260, 334] width 51 height 10
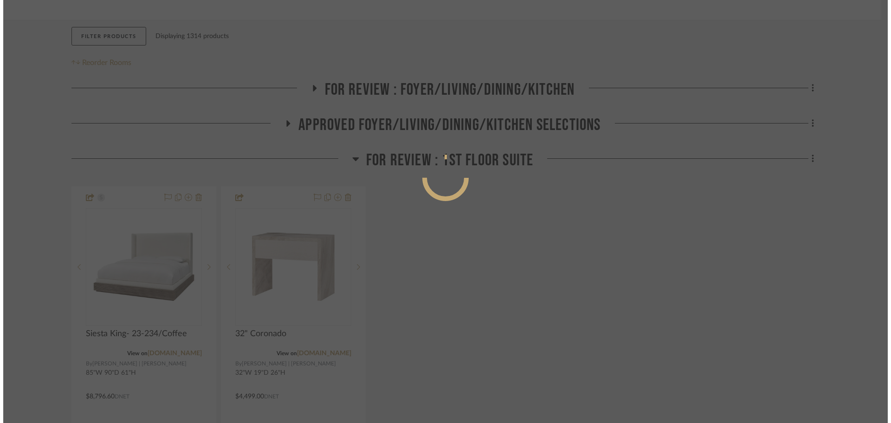
scroll to position [0, 0]
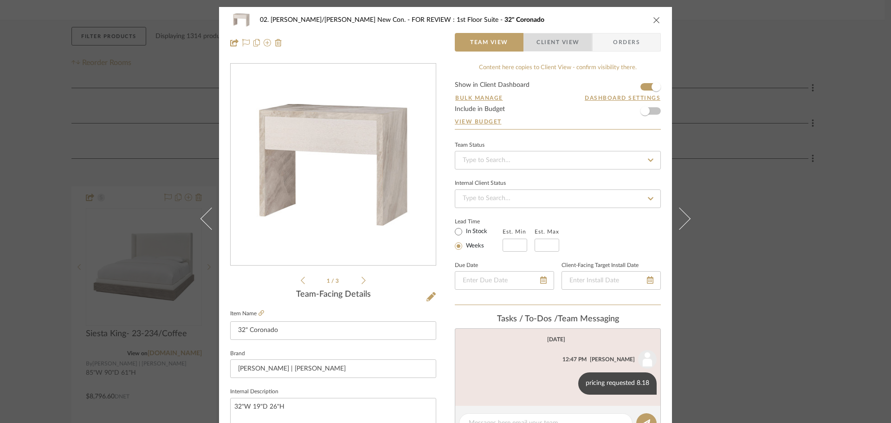
click at [552, 38] on span "Client View" at bounding box center [558, 42] width 43 height 19
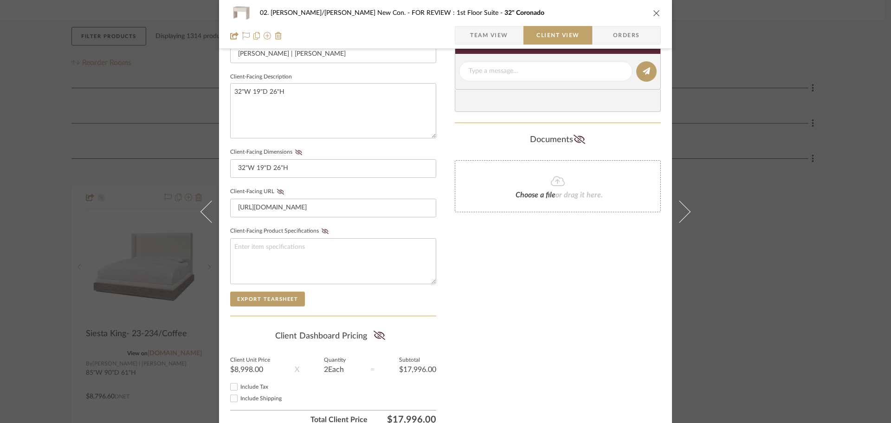
scroll to position [325, 0]
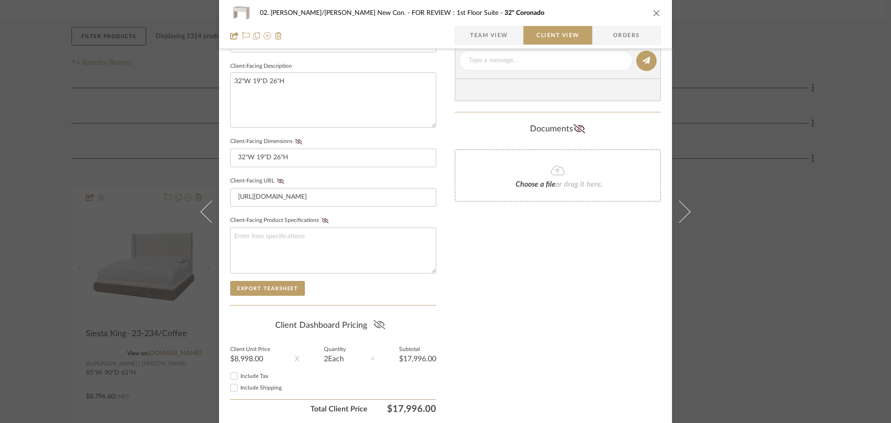
click at [377, 327] on icon at bounding box center [379, 324] width 12 height 9
click at [515, 326] on div "Only content on this tab can share to Dashboard. Click eyeball icon to show or …" at bounding box center [558, 78] width 206 height 680
click at [780, 252] on div "02. Mazzarelli/Rothstein New Con. FOR REVIEW : 1st Floor Suite 32" Coronado Tea…" at bounding box center [445, 211] width 891 height 423
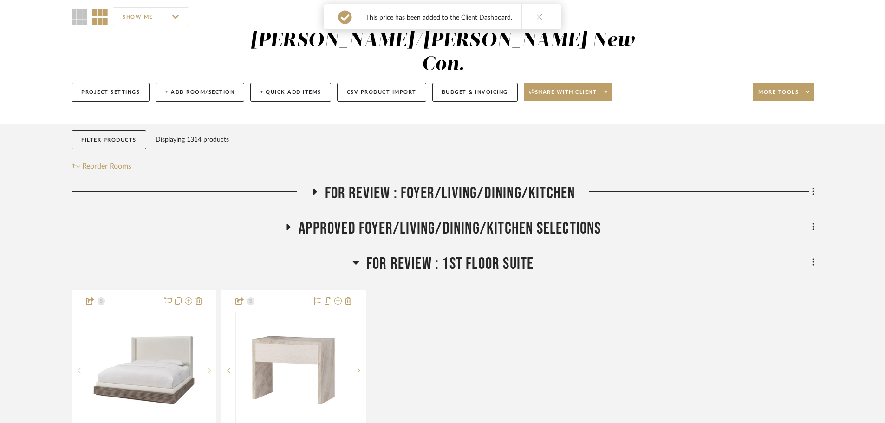
scroll to position [0, 0]
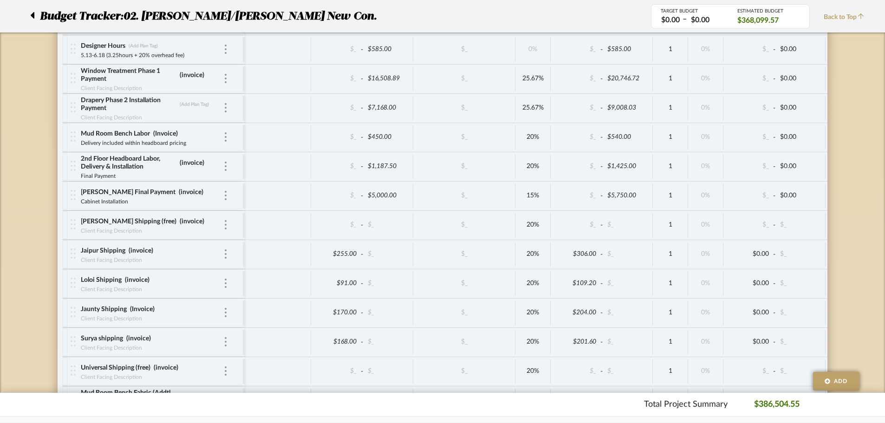
scroll to position [3735, 0]
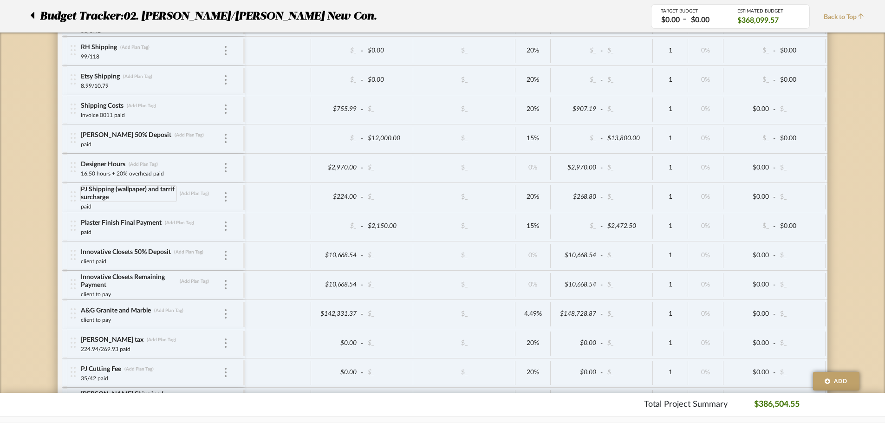
scroll to position [3105, 0]
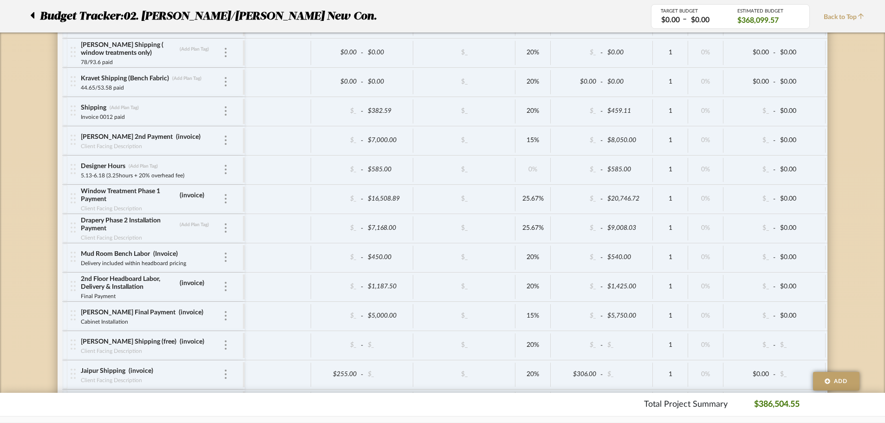
scroll to position [3198, 0]
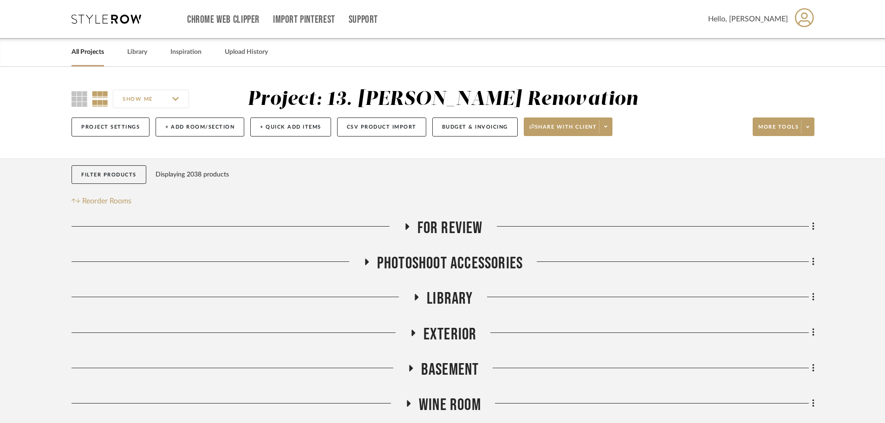
click at [439, 233] on span "For Review" at bounding box center [449, 228] width 65 height 20
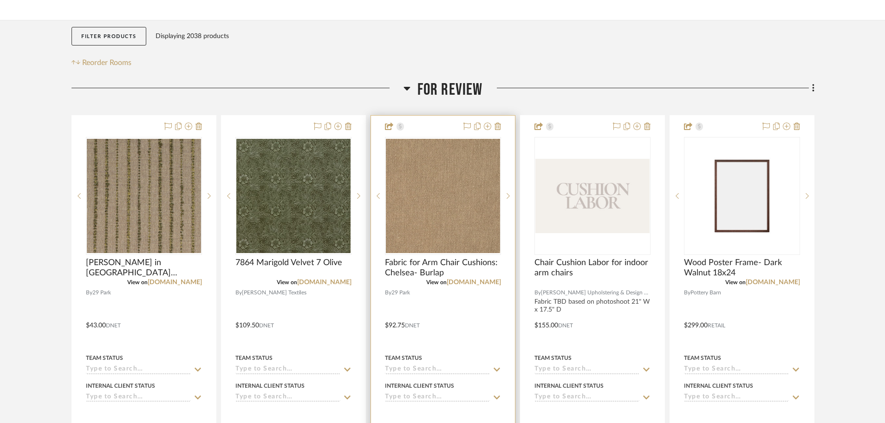
scroll to position [186, 0]
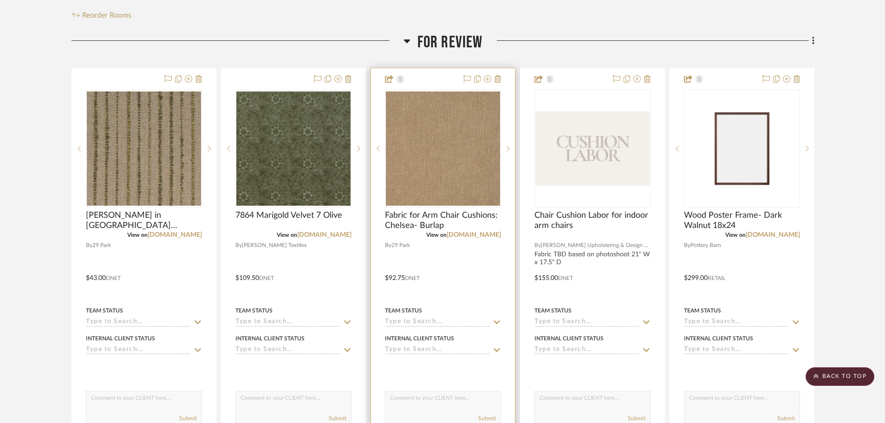
click at [450, 320] on input at bounding box center [437, 322] width 105 height 9
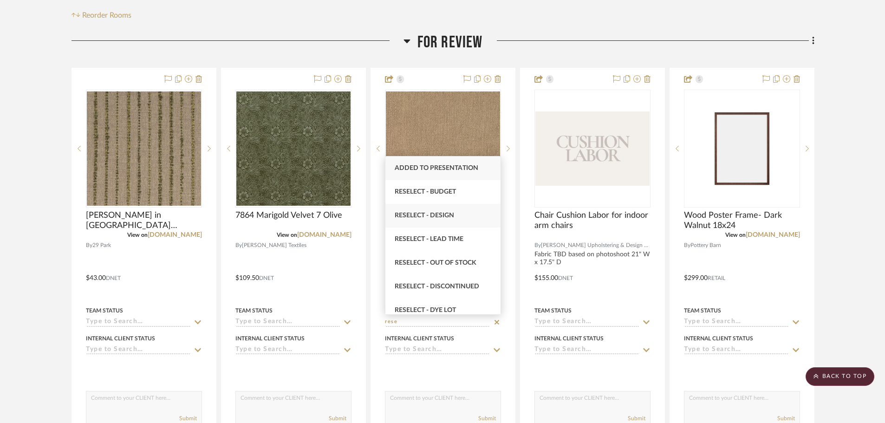
type input "rese"
click at [440, 219] on div "Reselect - Design" at bounding box center [442, 216] width 115 height 24
type input "9/3/2025"
type input "Reselect - Design"
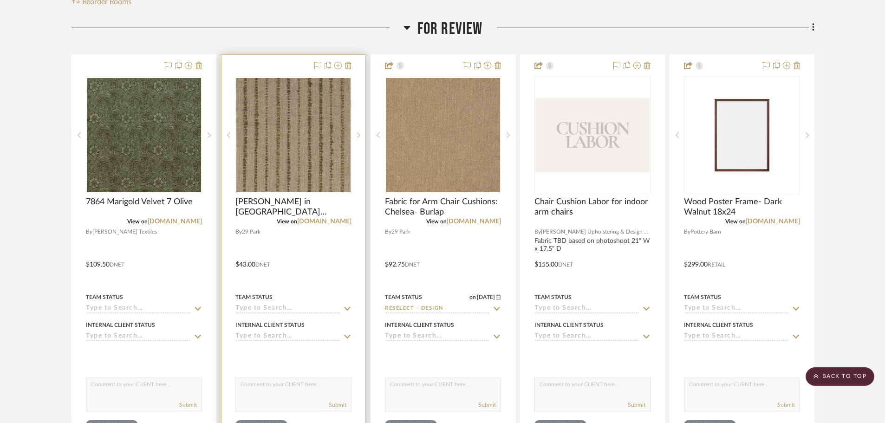
scroll to position [232, 0]
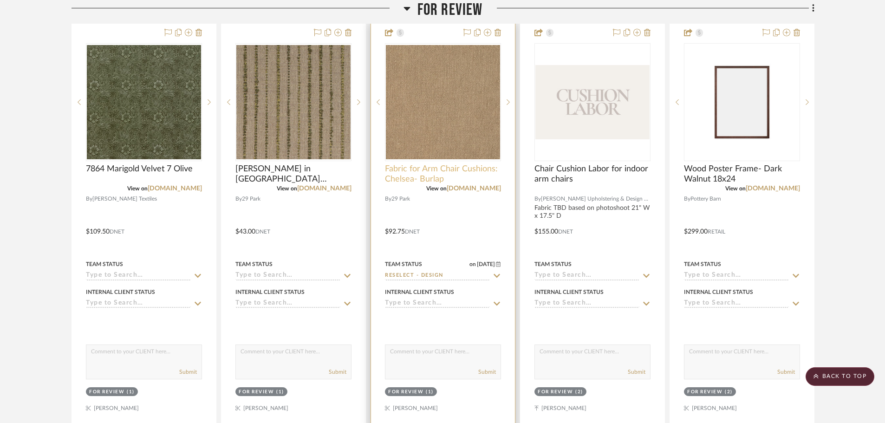
click at [429, 166] on span "Fabric for Arm Chair Cushions: Chelsea- Burlap" at bounding box center [443, 174] width 116 height 20
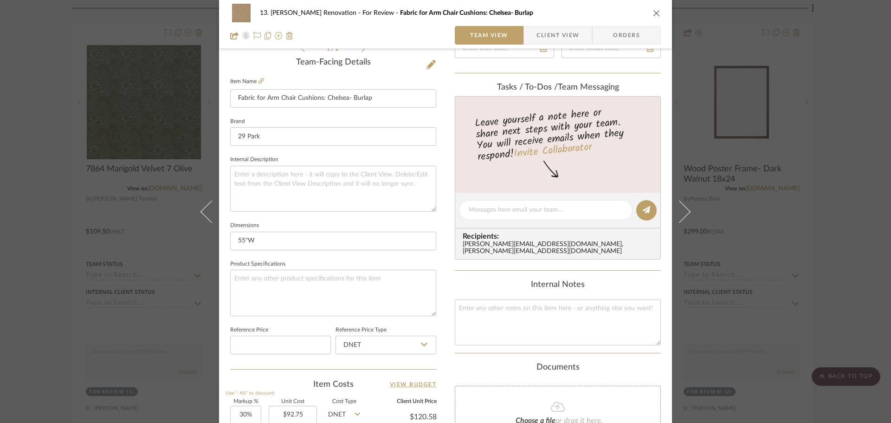
scroll to position [186, 0]
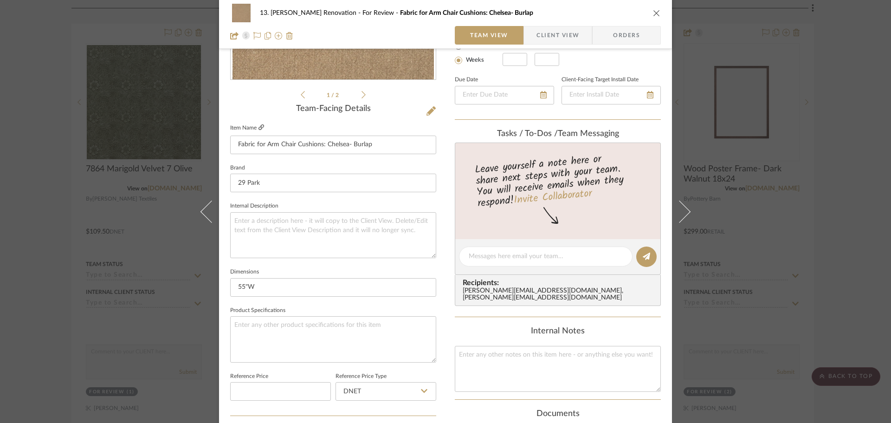
click at [259, 126] on icon at bounding box center [262, 127] width 6 height 6
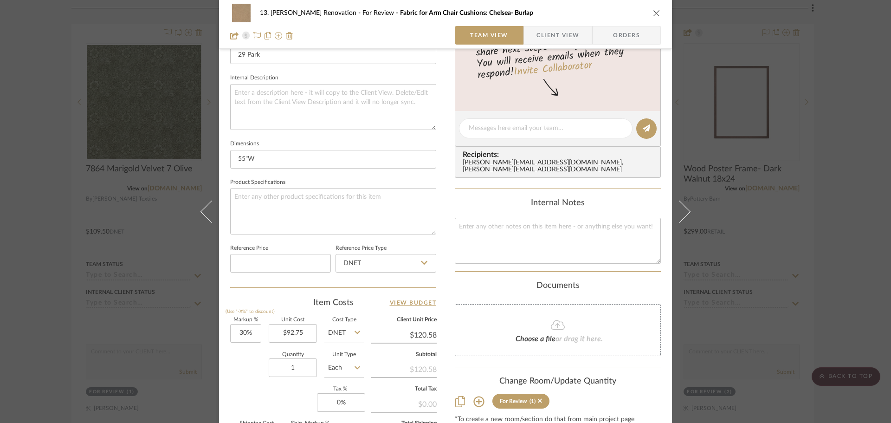
scroll to position [371, 0]
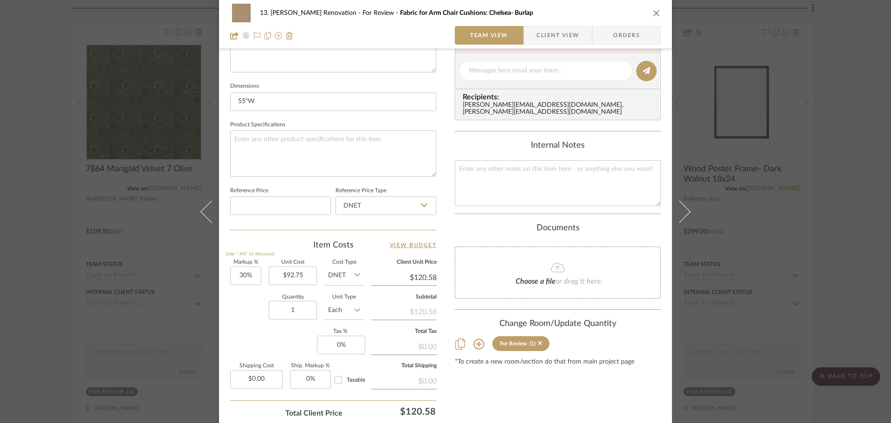
click at [37, 279] on div "13. Quinn Renovation For Review Fabric for Arm Chair Cushions: Chelsea- Burlap …" at bounding box center [445, 211] width 891 height 423
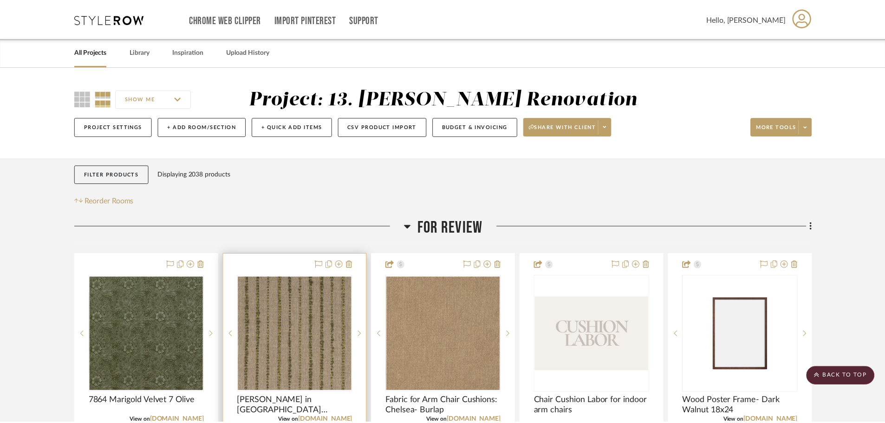
scroll to position [232, 0]
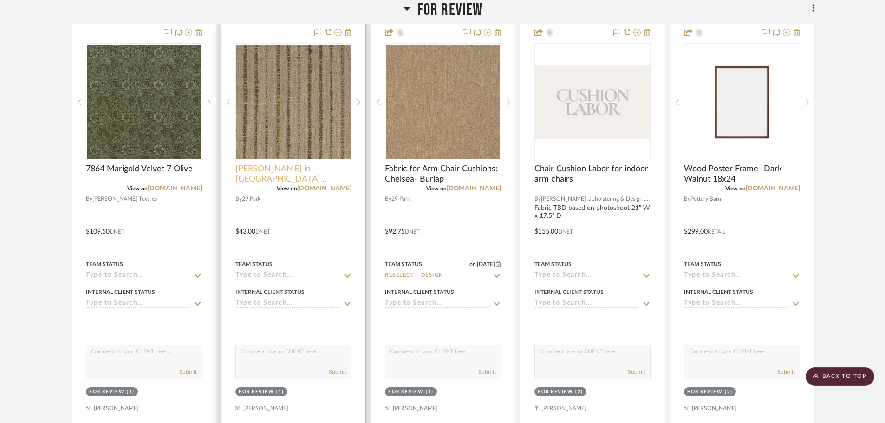
click at [314, 168] on span "Clifton in Grass (A1054-01)" at bounding box center [293, 174] width 116 height 20
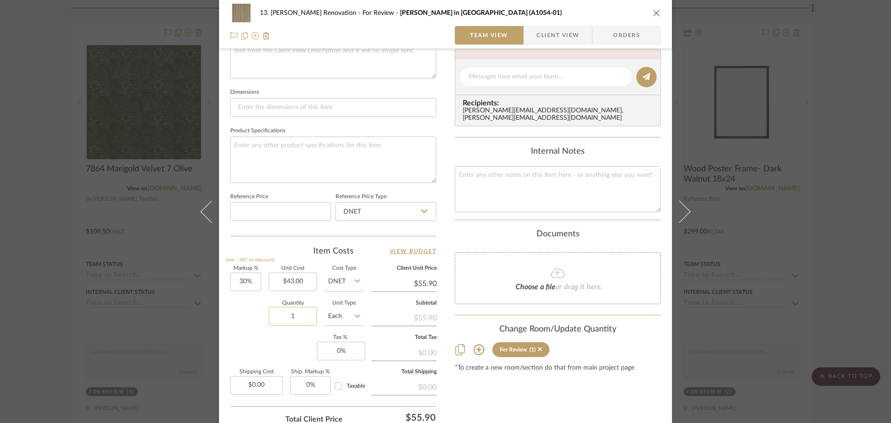
scroll to position [371, 0]
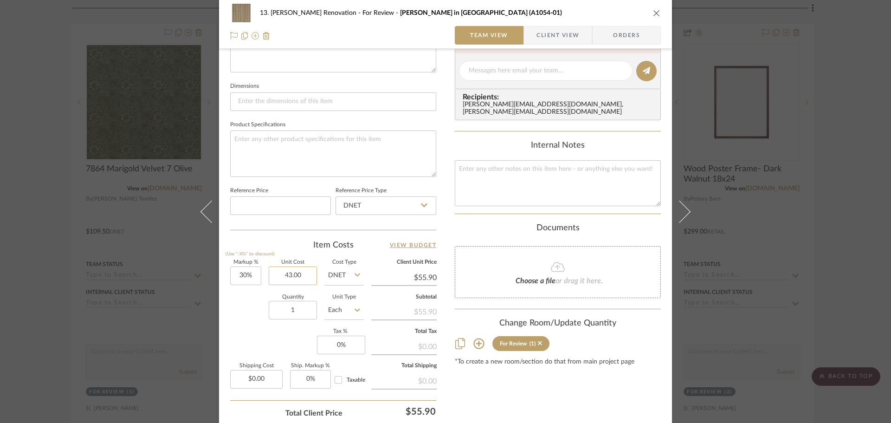
click at [293, 273] on input "43.00" at bounding box center [293, 275] width 48 height 19
type input "$64.50"
click at [250, 309] on div "Quantity 1 Unit Type Each" at bounding box center [297, 311] width 134 height 33
type input "$83.85"
click at [251, 278] on input "30" at bounding box center [245, 275] width 31 height 19
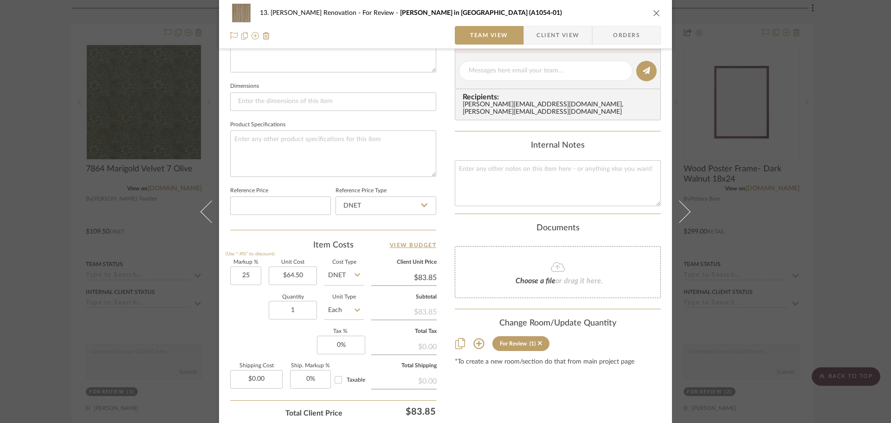
type input "25%"
click at [252, 316] on div "Quantity 1 Unit Type Each" at bounding box center [297, 311] width 134 height 33
type input "$80.63"
click at [252, 316] on div "Quantity 1 Unit Type Each" at bounding box center [297, 311] width 134 height 33
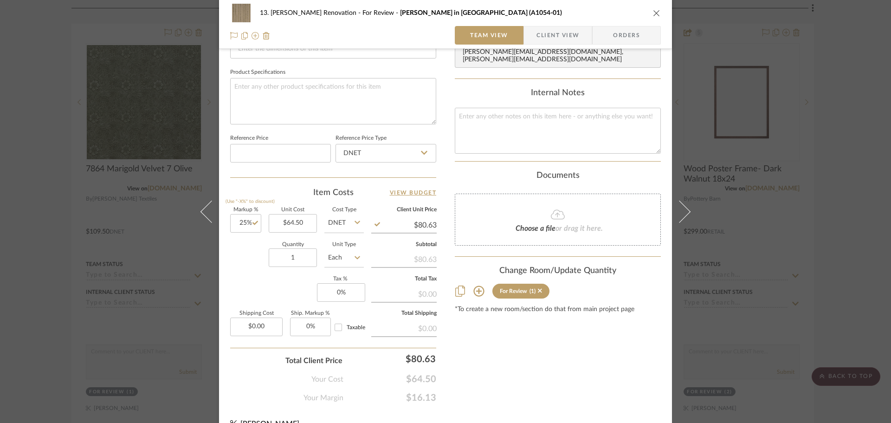
scroll to position [349, 0]
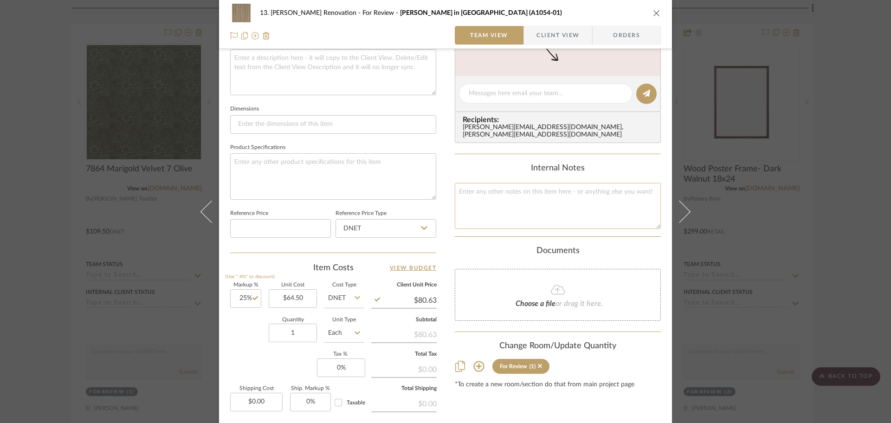
click at [513, 217] on textarea at bounding box center [558, 206] width 206 height 46
type textarea "pricing for 1.75 fard"
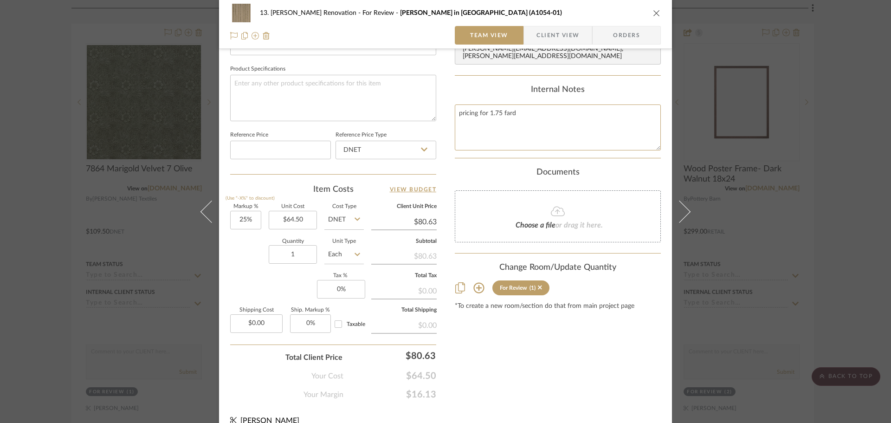
scroll to position [441, 0]
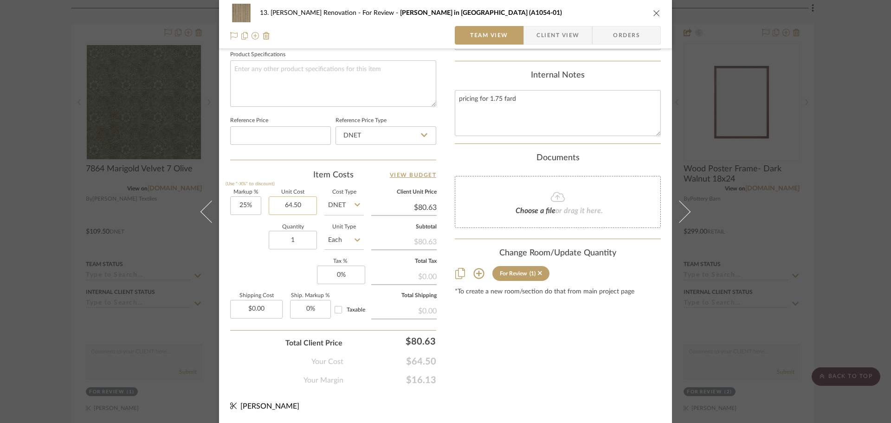
click at [297, 202] on input "64.50" at bounding box center [293, 205] width 48 height 19
type input "$150.50"
click at [277, 282] on div "Markup % (Use "-X%" to discount) 25% Unit Cost $150.50 Cost Type DNET Client Un…" at bounding box center [333, 258] width 206 height 136
type input "$188.13"
drag, startPoint x: 537, startPoint y: 99, endPoint x: 488, endPoint y: 96, distance: 49.4
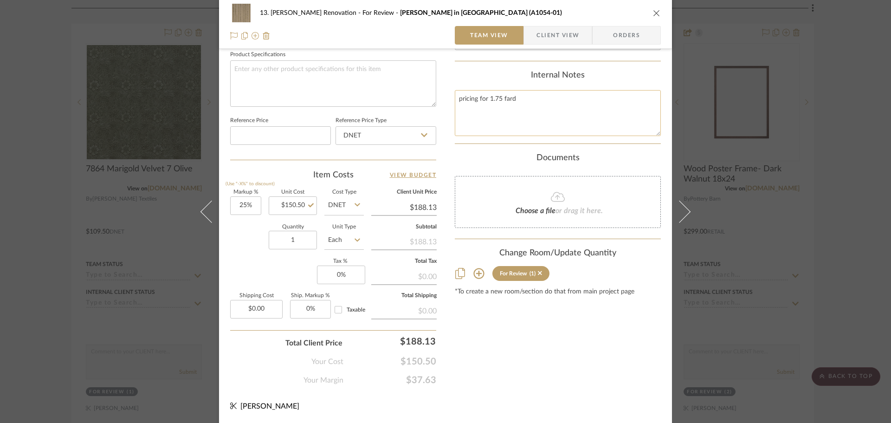
click at [488, 96] on textarea "pricing for 1.75 fard" at bounding box center [558, 113] width 206 height 46
type textarea "pricing for 3.5 yards"
click at [490, 160] on div "Documents" at bounding box center [558, 158] width 206 height 10
click at [551, 336] on div "Content here copies to Client View - confirm visibility there. Show in Client D…" at bounding box center [558, 4] width 206 height 764
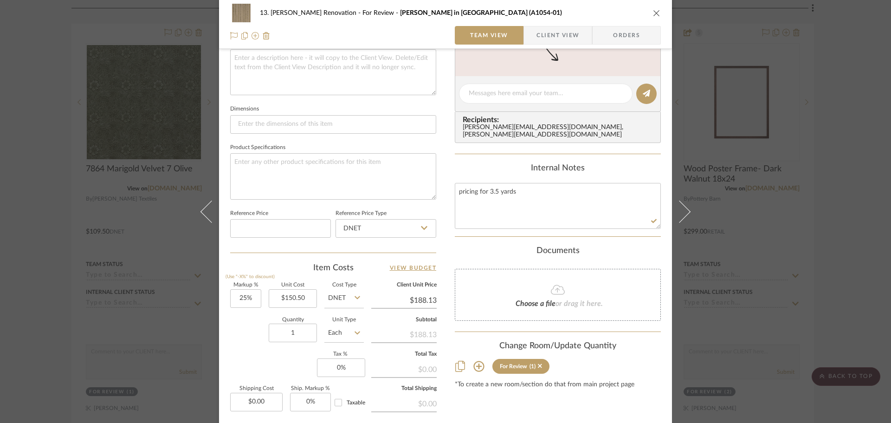
scroll to position [302, 0]
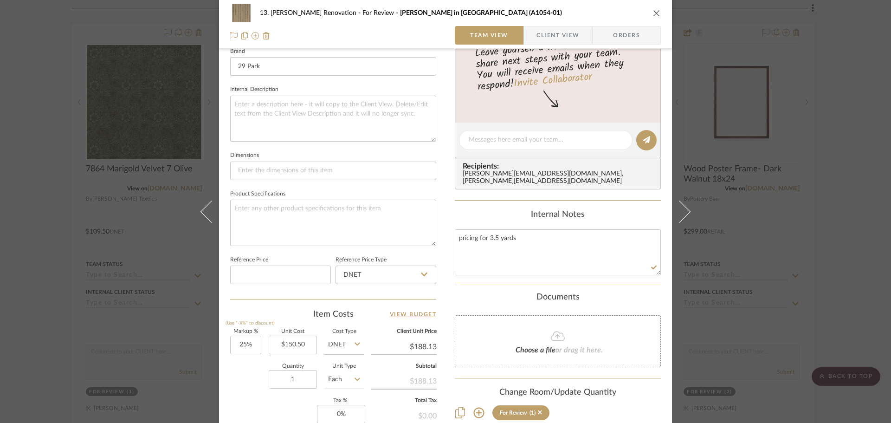
click at [849, 260] on div "13. Quinn Renovation For Review Clifton in Grass (A1054-01) Team View Client Vi…" at bounding box center [445, 211] width 891 height 423
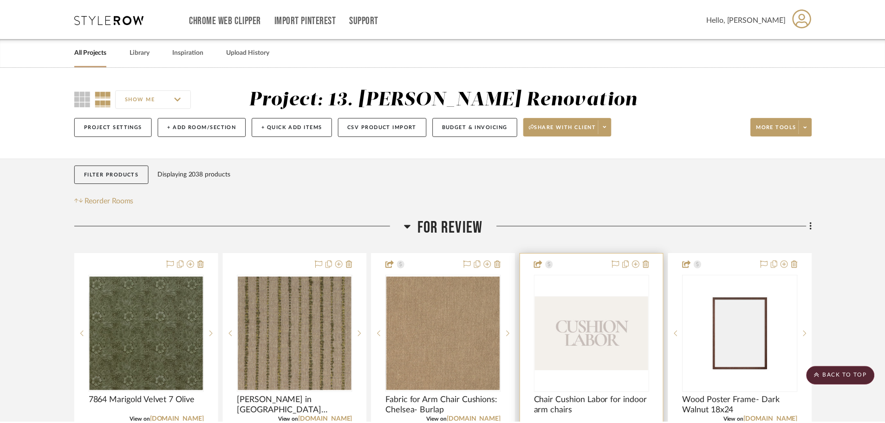
scroll to position [232, 0]
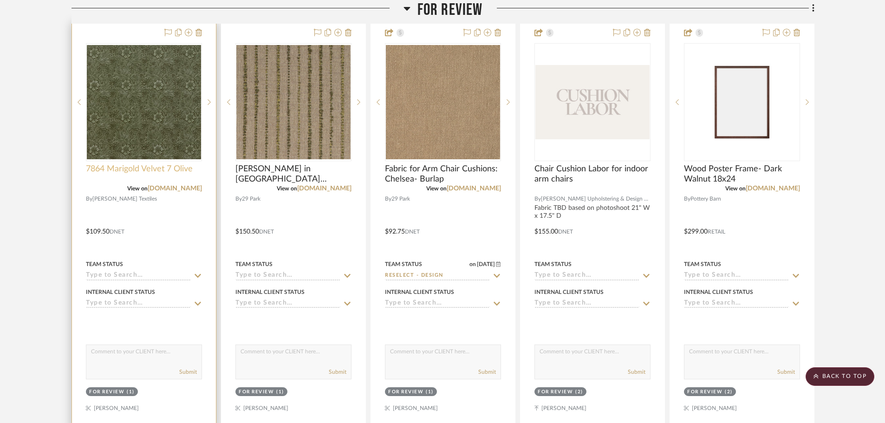
click at [146, 166] on span "7864 Marigold Velvet 7 Olive" at bounding box center [139, 169] width 107 height 10
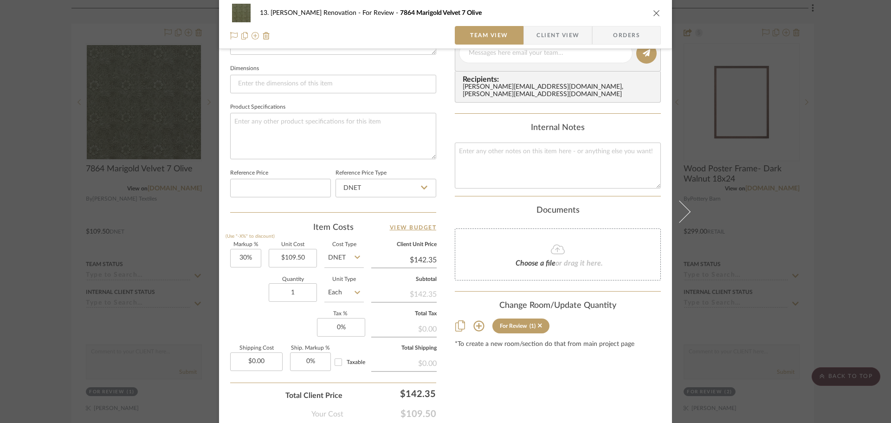
scroll to position [441, 0]
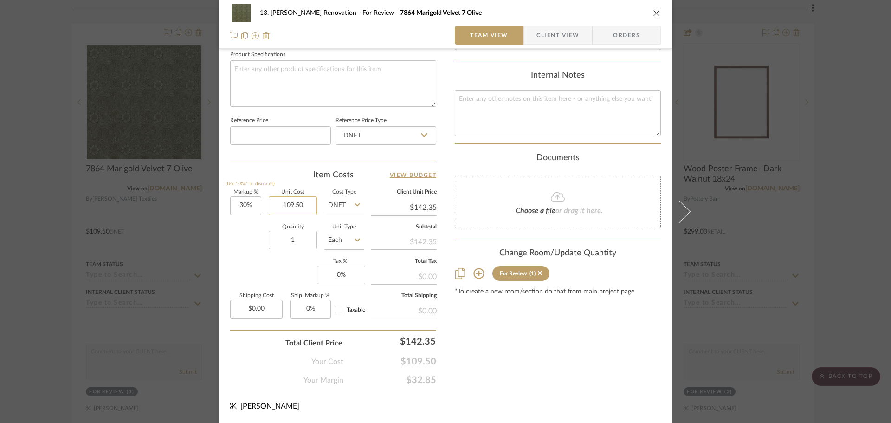
click at [295, 210] on input "109.50" at bounding box center [293, 205] width 48 height 19
paste input "383.25"
type input "383.25"
type input "30"
type input "$383.25"
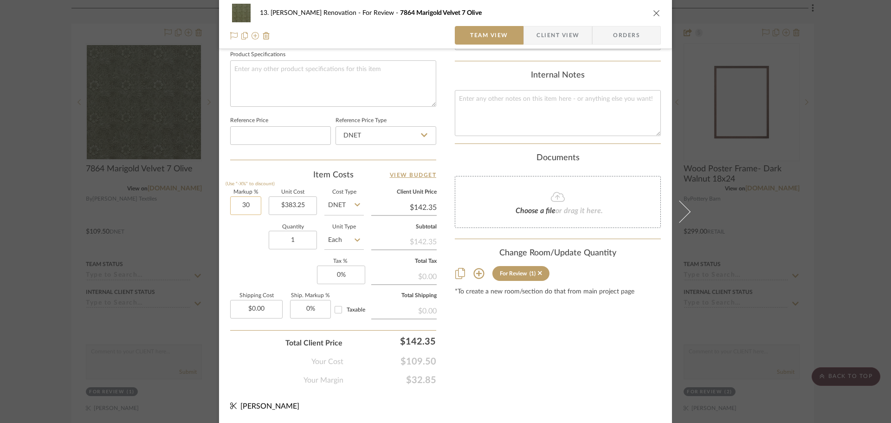
click at [250, 212] on input "30" at bounding box center [245, 205] width 31 height 19
type input "$498.23"
type input "25%"
click at [251, 253] on div "Quantity 1 Unit Type Each" at bounding box center [297, 241] width 134 height 33
type input "$479.06"
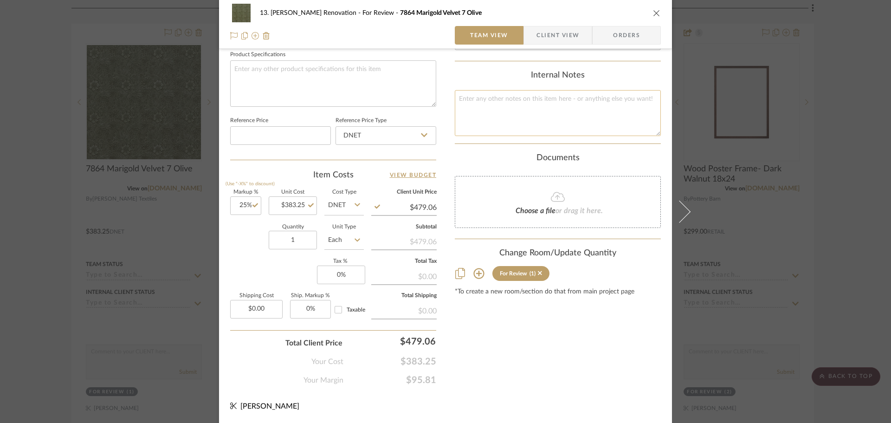
click at [508, 133] on textarea at bounding box center [558, 113] width 206 height 46
type textarea "pricing for 3.5 yards"
click at [536, 357] on div "Content here copies to Client View - confirm visibility there. Show in Client D…" at bounding box center [558, 4] width 206 height 764
click at [811, 247] on div "13. Quinn Renovation For Review 7864 Marigold Velvet 7 Olive Team View Client V…" at bounding box center [445, 211] width 891 height 423
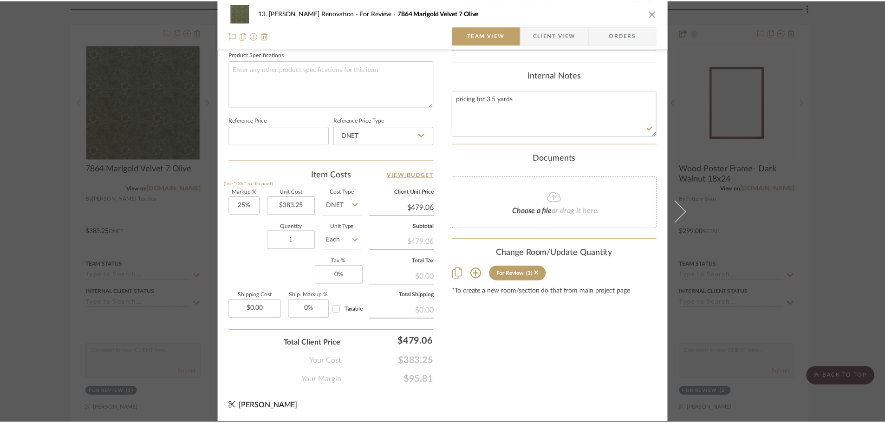
scroll to position [232, 0]
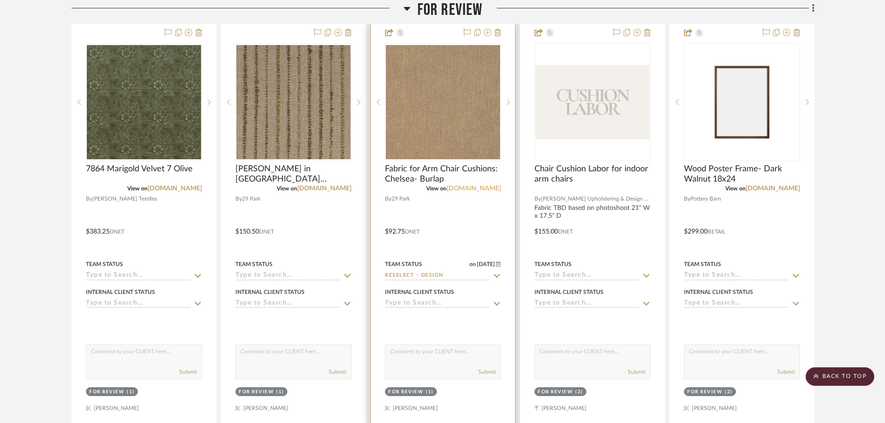
click at [466, 188] on link "twentyninepark.com" at bounding box center [474, 188] width 54 height 6
click at [422, 169] on span "Fabric for Arm Chair Cushions: Chelsea- Burlap" at bounding box center [443, 174] width 116 height 20
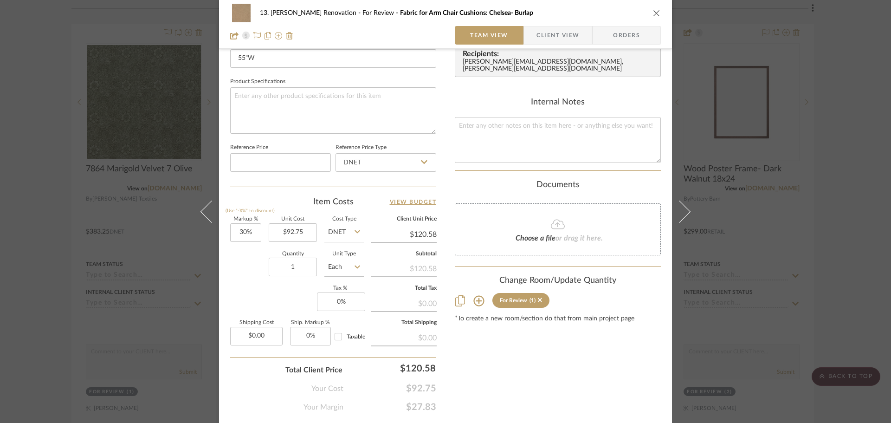
scroll to position [418, 0]
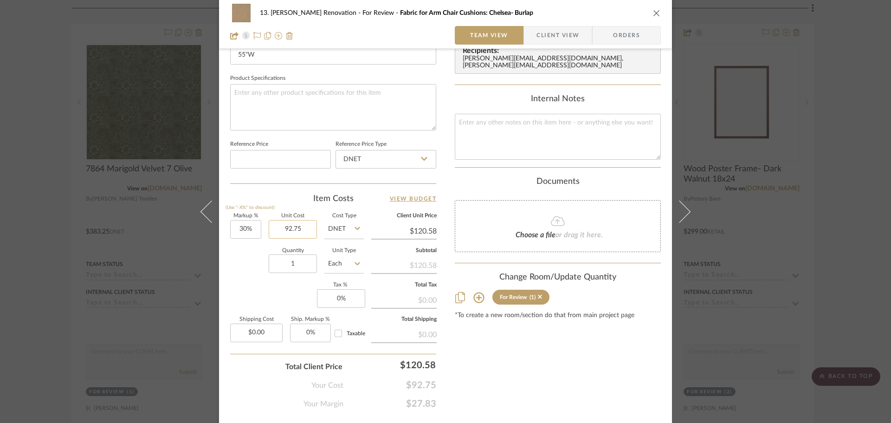
click at [296, 225] on input "92.75" at bounding box center [293, 229] width 48 height 19
type input "185.5"
type input "30"
type input "$185.50"
click at [252, 233] on input "30" at bounding box center [245, 229] width 31 height 19
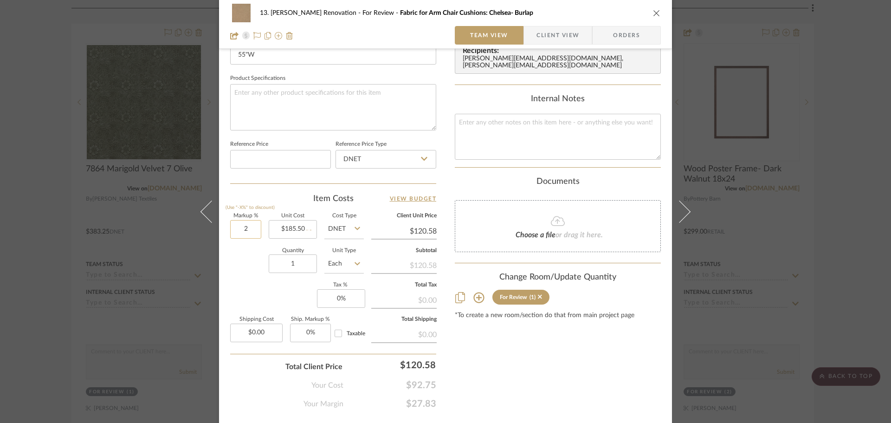
type input "25"
type input "$241.15"
type input "25%"
click at [258, 279] on div "Quantity 1 Unit Type Each" at bounding box center [297, 264] width 134 height 33
type input "$231.88"
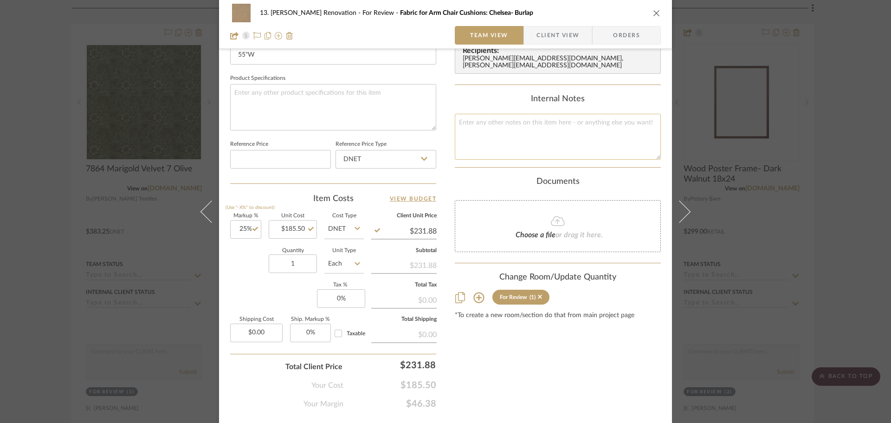
click at [509, 152] on textarea at bounding box center [558, 137] width 206 height 46
type textarea "pricing for 3.5 yards"
click at [474, 185] on div "Documents" at bounding box center [558, 182] width 206 height 10
click at [841, 276] on div "13. Quinn Renovation For Review Fabric for Arm Chair Cushions: Chelsea- Burlap …" at bounding box center [445, 211] width 891 height 423
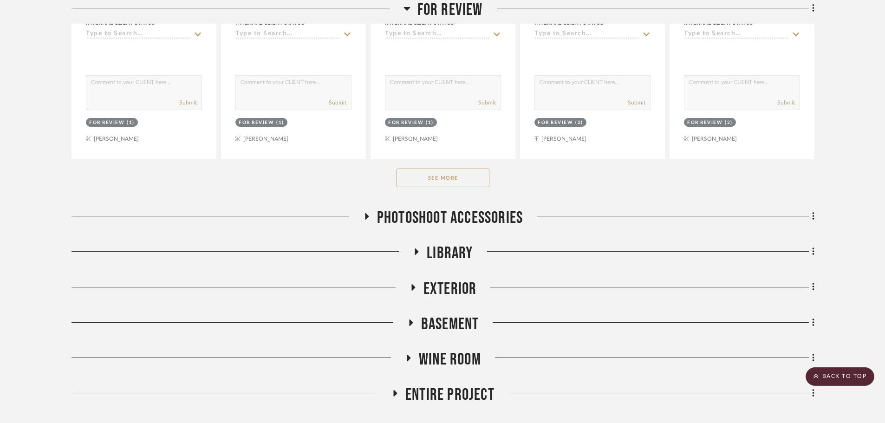
scroll to position [511, 0]
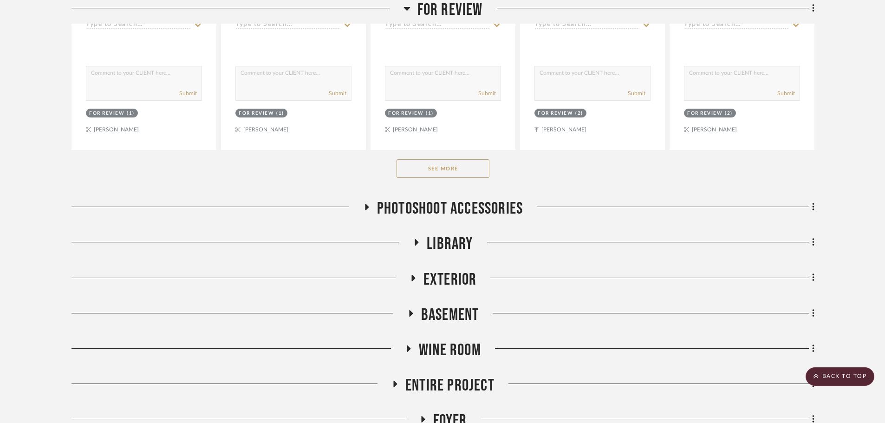
click at [433, 162] on button "See More" at bounding box center [442, 168] width 93 height 19
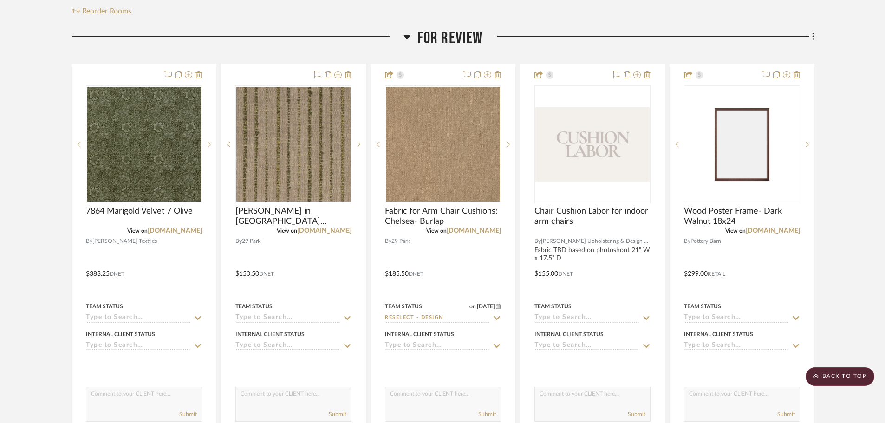
scroll to position [186, 0]
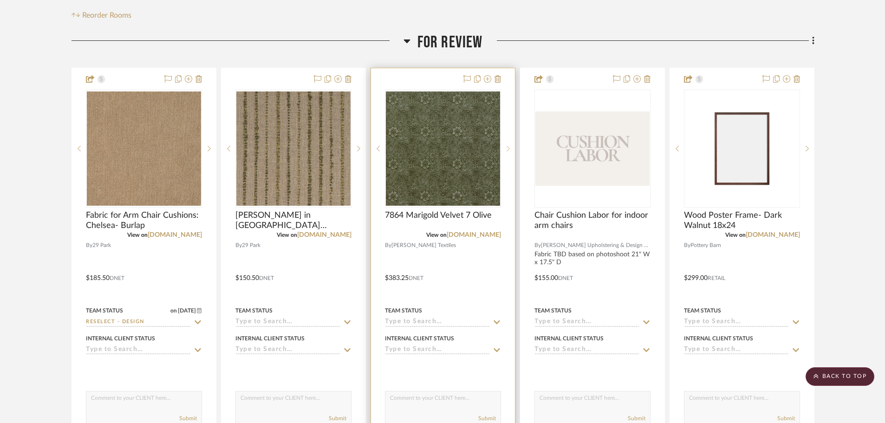
click at [505, 150] on sr-next-btn at bounding box center [508, 148] width 14 height 6
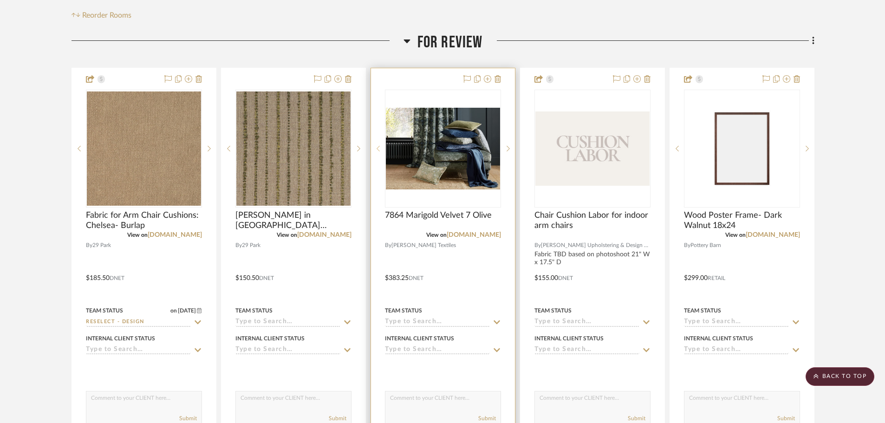
click at [372, 149] on sr-prev-btn at bounding box center [378, 148] width 14 height 6
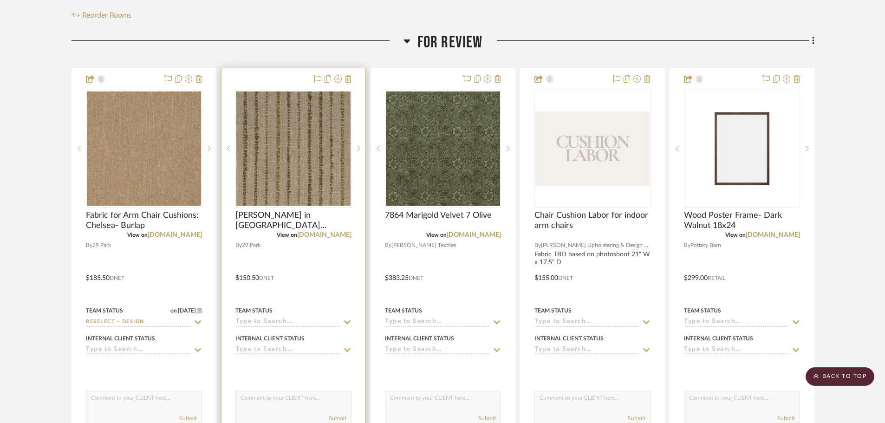
click at [359, 149] on icon at bounding box center [358, 149] width 3 height 6
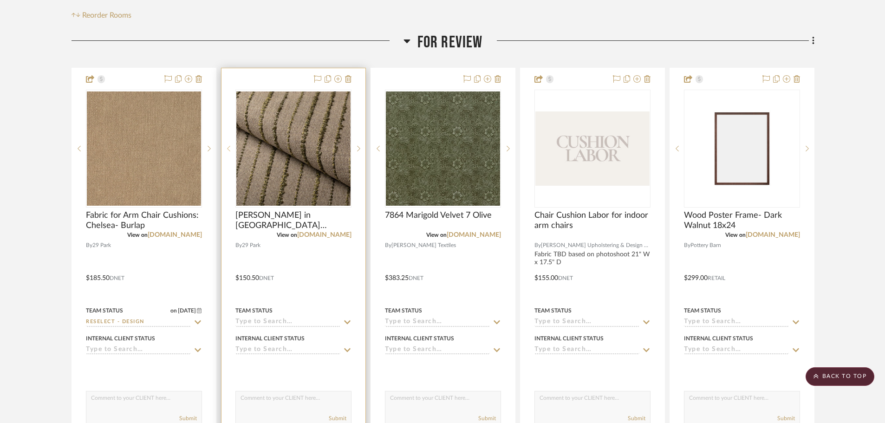
click at [223, 149] on sr-prev-btn at bounding box center [228, 148] width 14 height 6
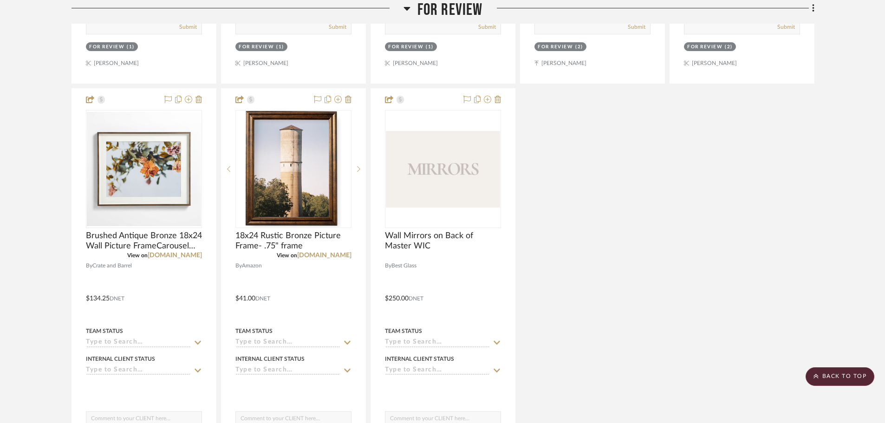
scroll to position [604, 0]
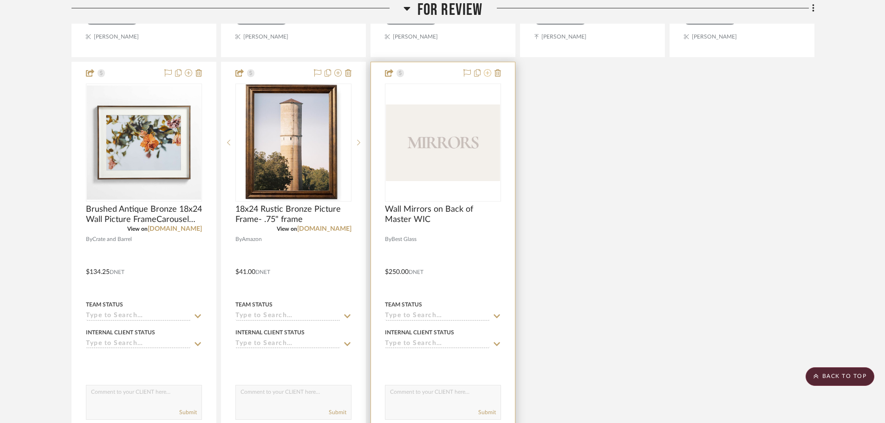
click at [486, 77] on button at bounding box center [487, 73] width 7 height 11
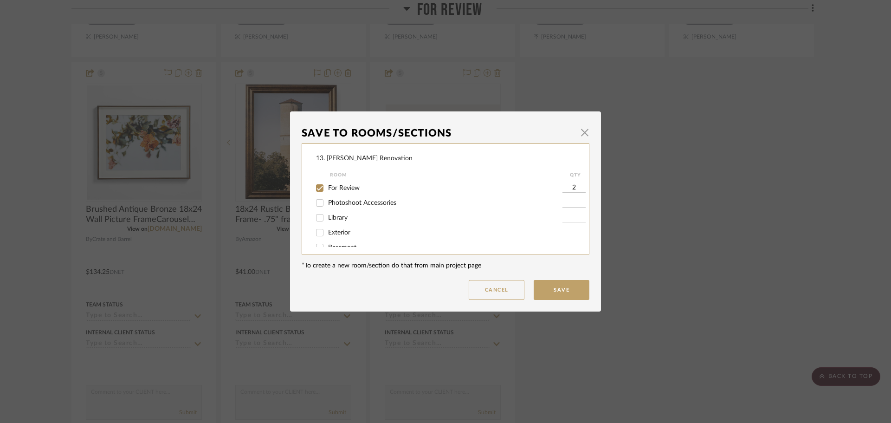
click at [328, 184] on label "For Review" at bounding box center [445, 188] width 234 height 8
click at [325, 184] on input "For Review" at bounding box center [319, 188] width 15 height 15
checkbox input "false"
click at [359, 197] on span "Master Bedroom" at bounding box center [352, 195] width 48 height 6
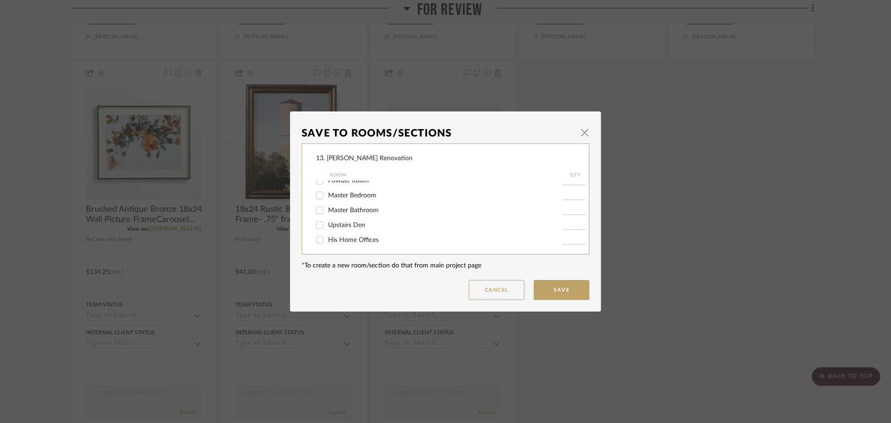
click at [327, 197] on input "Master Bedroom" at bounding box center [319, 195] width 15 height 15
checkbox input "true"
type input "1"
click at [558, 285] on button "Save" at bounding box center [562, 290] width 56 height 20
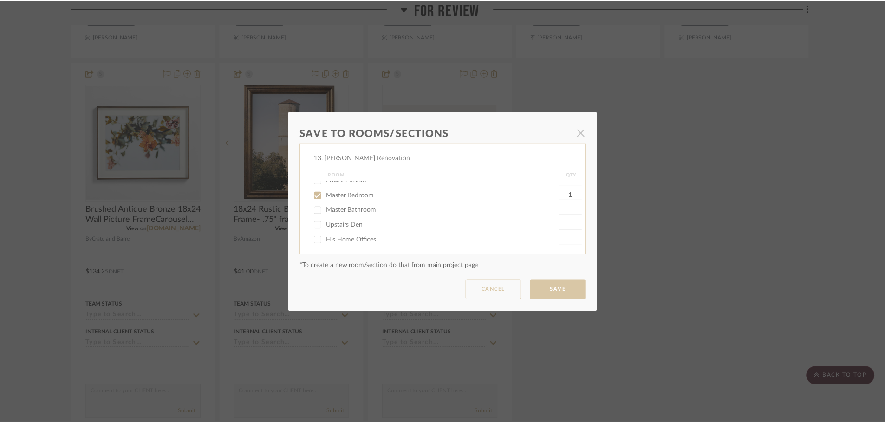
scroll to position [604, 0]
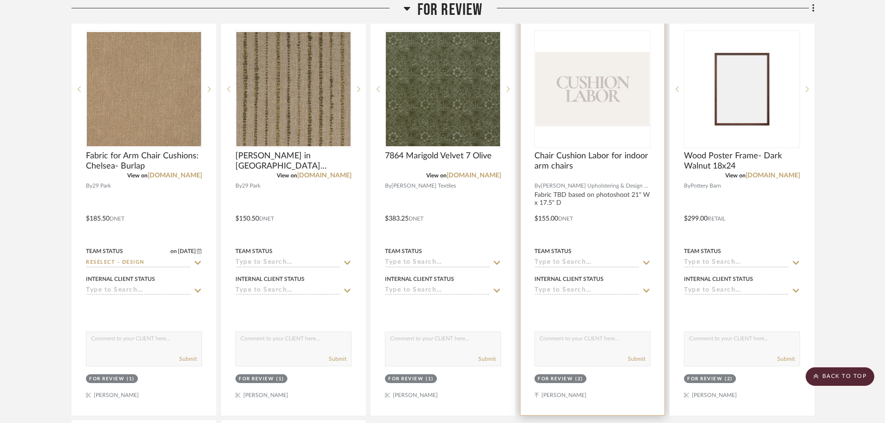
scroll to position [93, 0]
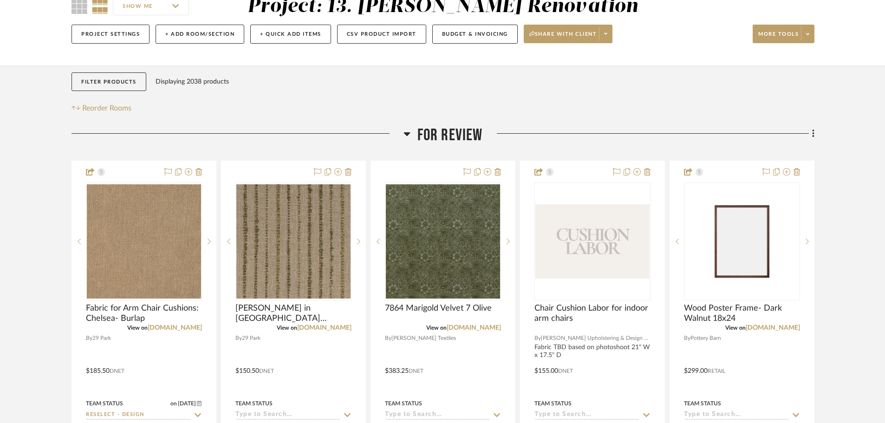
click at [456, 136] on span "For Review" at bounding box center [449, 135] width 65 height 20
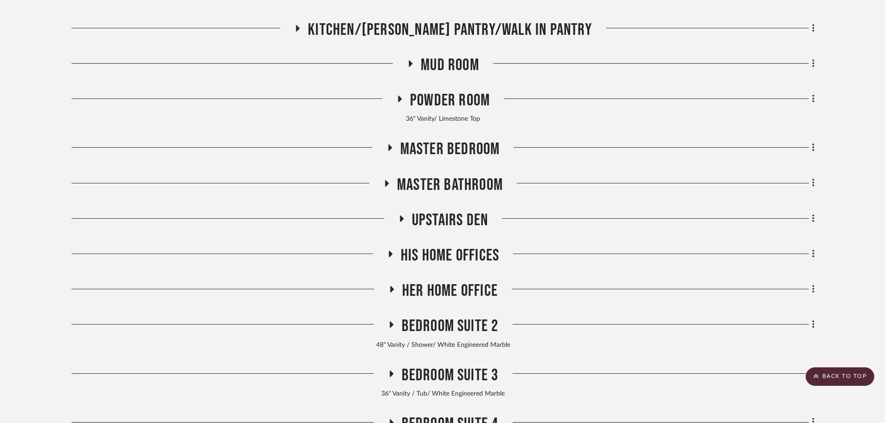
scroll to position [557, 0]
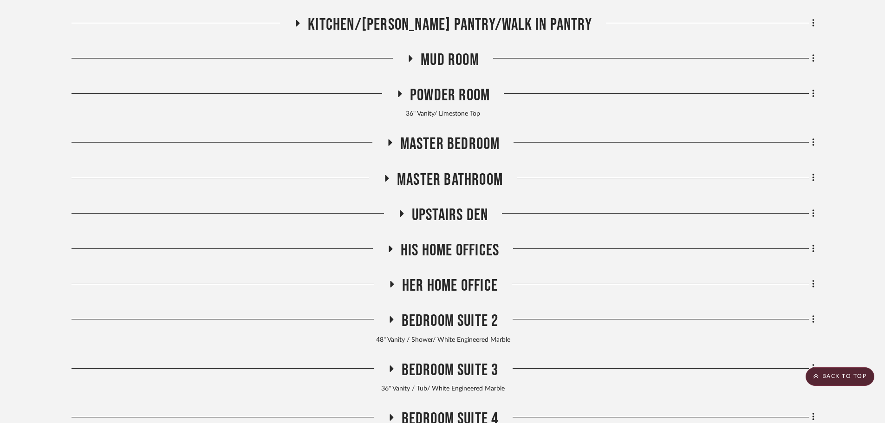
click at [459, 150] on span "Master Bedroom" at bounding box center [450, 144] width 100 height 20
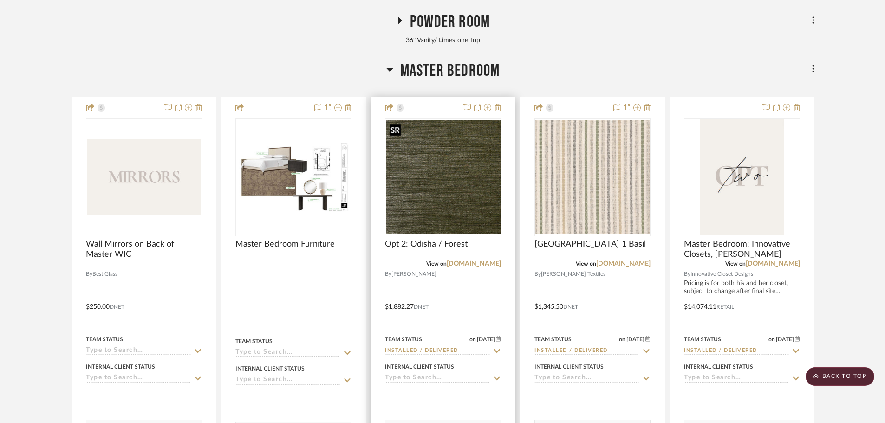
scroll to position [650, 0]
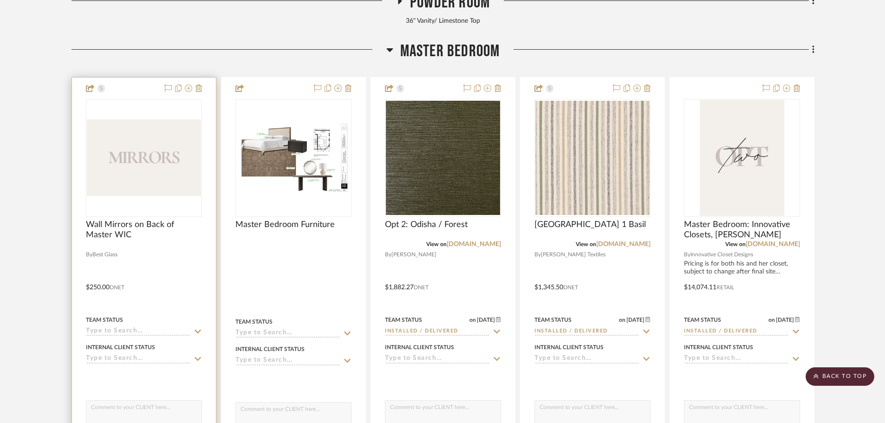
click at [118, 331] on input at bounding box center [138, 331] width 105 height 9
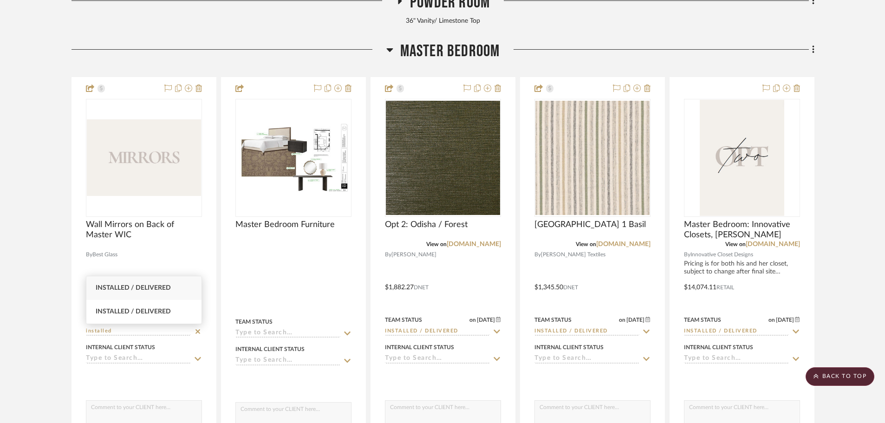
type input "installed"
click at [141, 290] on span "Installed / Delivered" at bounding box center [133, 288] width 75 height 6
type input "9/3/2025"
type input "Installed / Delivered"
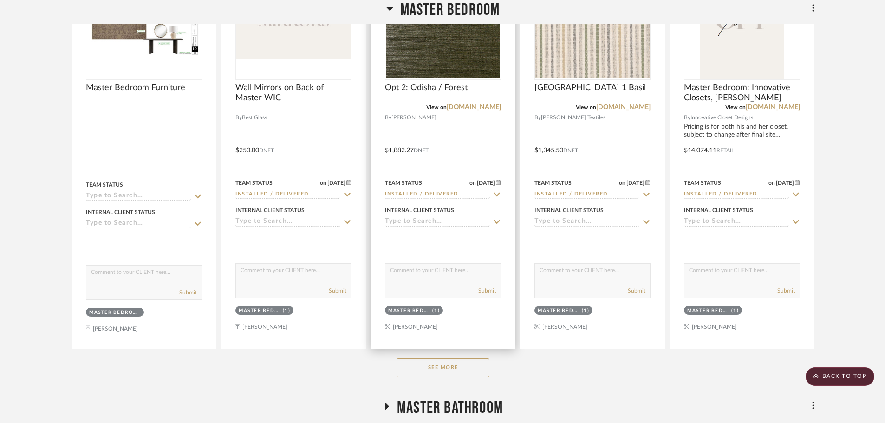
scroll to position [836, 0]
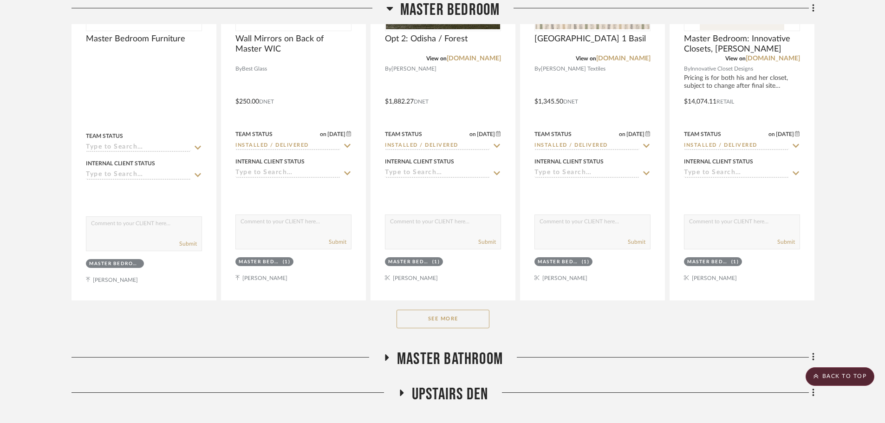
click at [422, 316] on button "See More" at bounding box center [442, 319] width 93 height 19
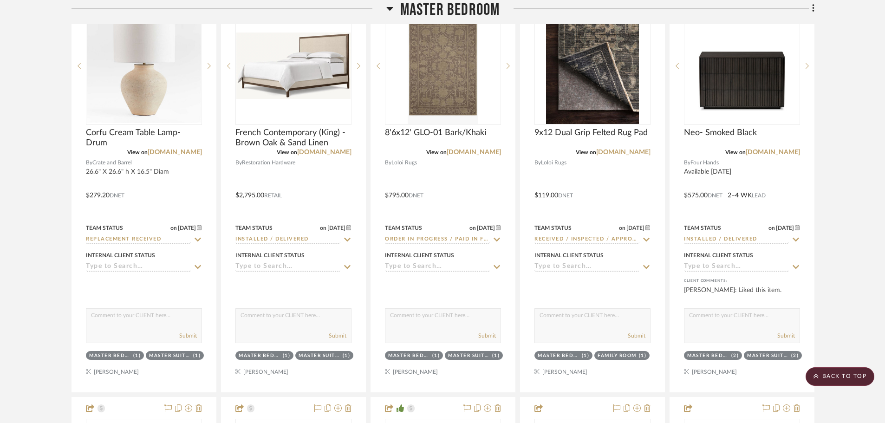
scroll to position [1578, 0]
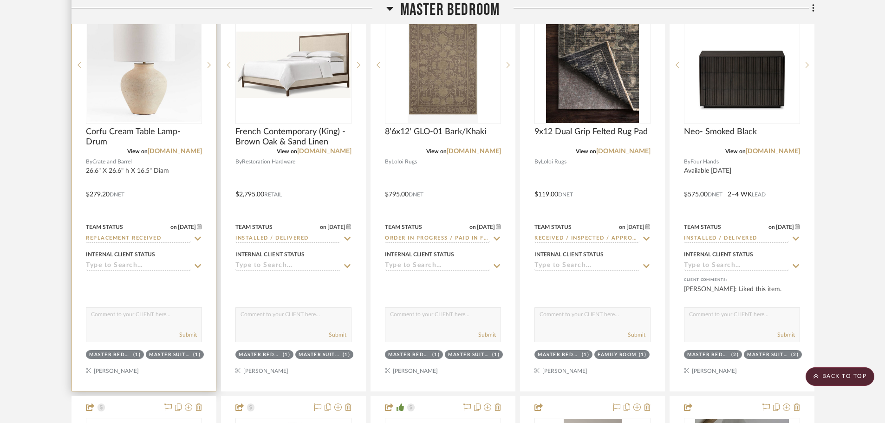
click at [128, 238] on input "Replacement Received" at bounding box center [138, 238] width 105 height 9
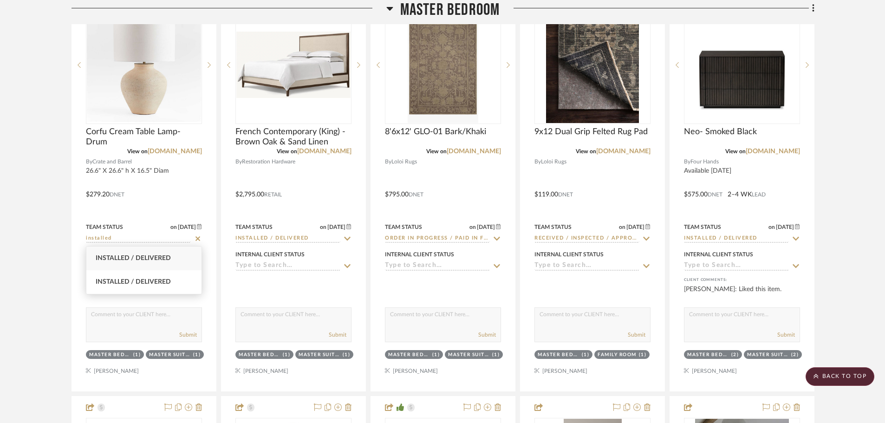
type input "installed"
click at [128, 256] on span "Installed / Delivered" at bounding box center [133, 258] width 75 height 6
type input "9/3/2025"
type input "Installed / Delivered"
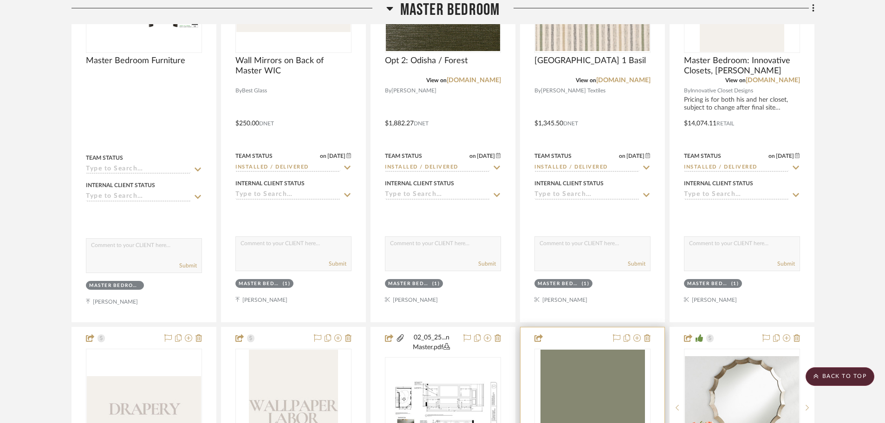
scroll to position [604, 0]
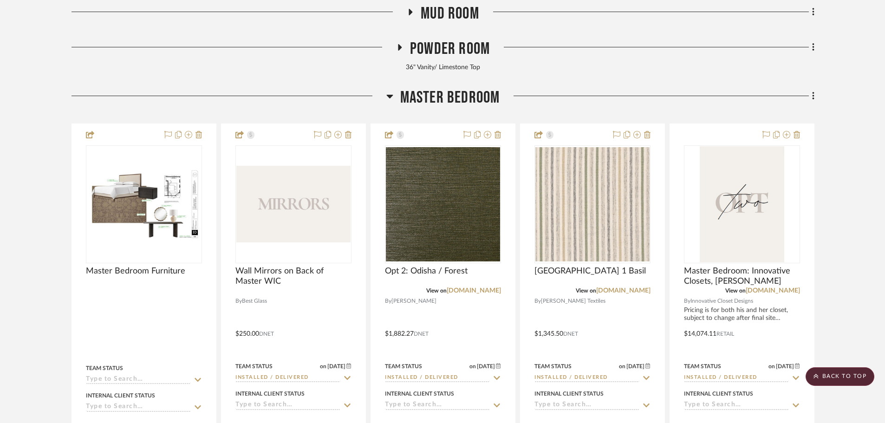
click at [436, 97] on span "Master Bedroom" at bounding box center [450, 98] width 100 height 20
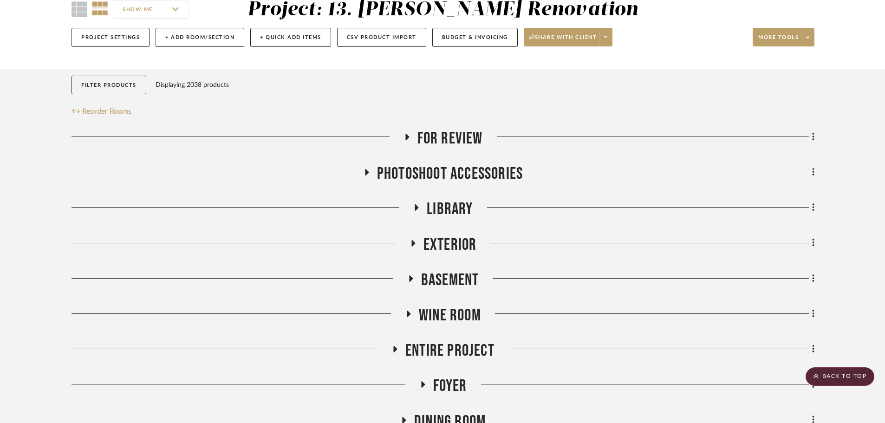
scroll to position [0, 0]
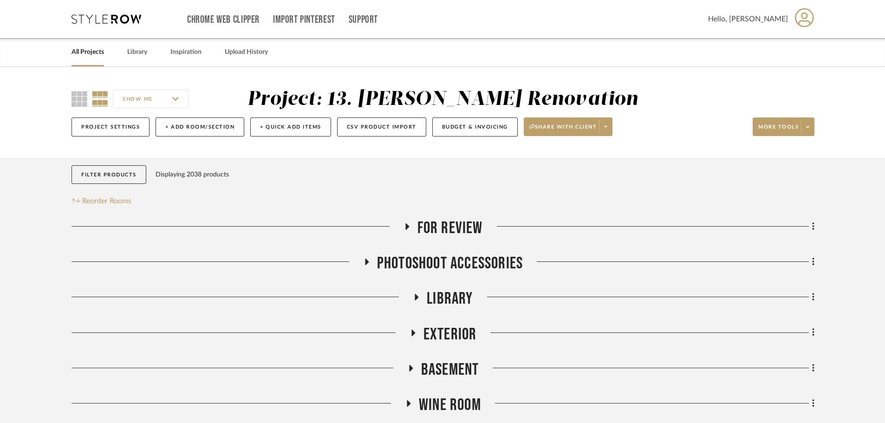
click at [453, 232] on span "For Review" at bounding box center [449, 228] width 65 height 20
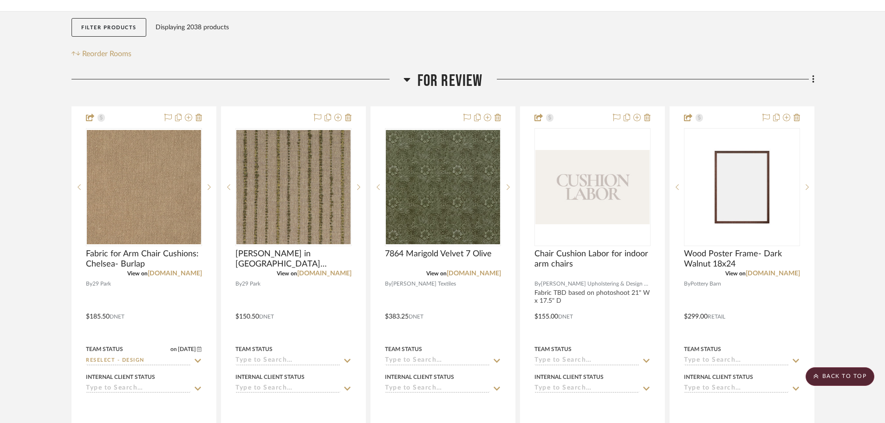
scroll to position [139, 0]
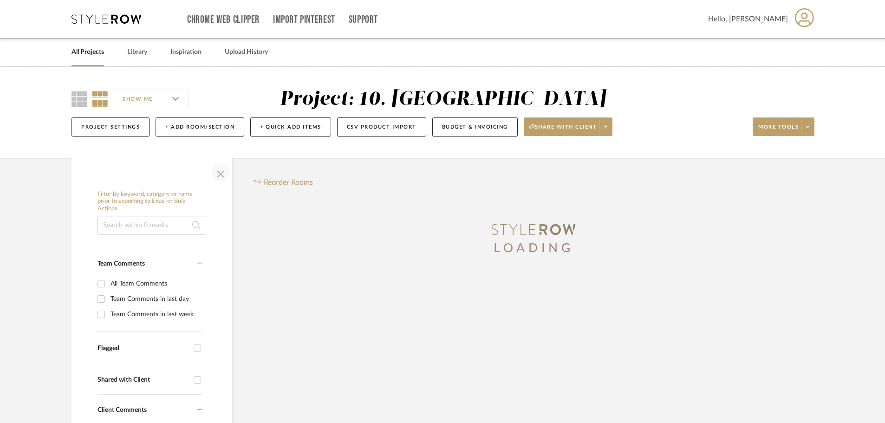
click at [220, 175] on span "button" at bounding box center [220, 172] width 22 height 22
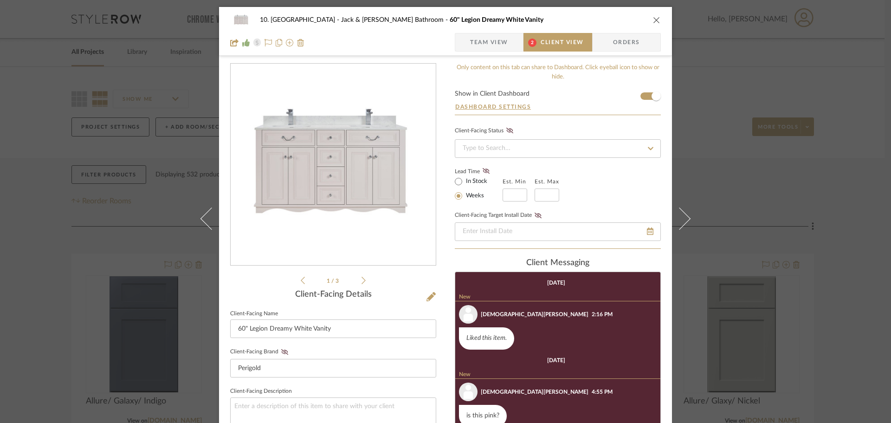
scroll to position [58, 0]
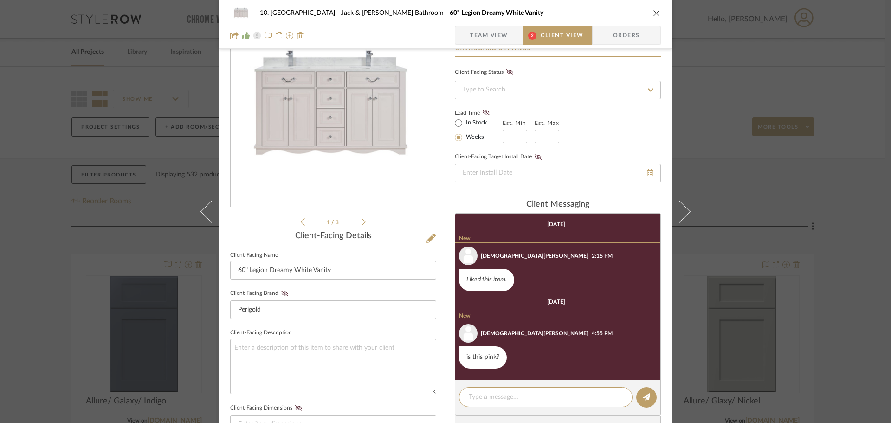
click at [364, 222] on div "1 / 3" at bounding box center [333, 116] width 206 height 223
click at [357, 222] on li "1 / 3" at bounding box center [333, 221] width 57 height 11
click at [362, 221] on icon at bounding box center [364, 222] width 4 height 8
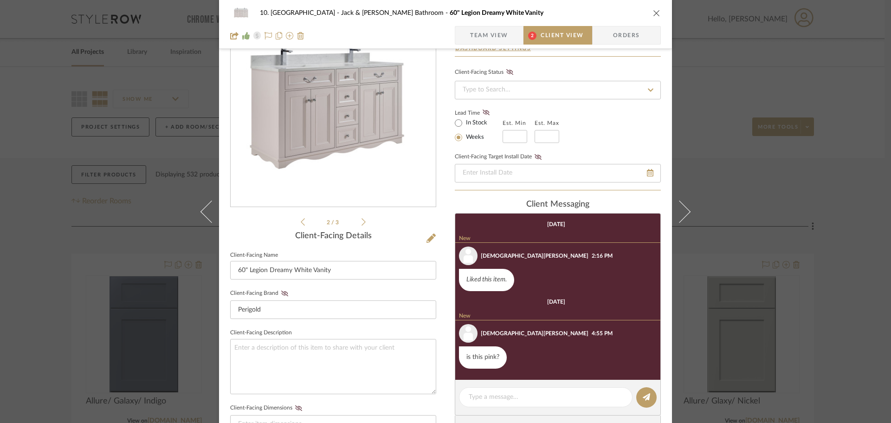
click at [362, 221] on icon at bounding box center [364, 222] width 4 height 8
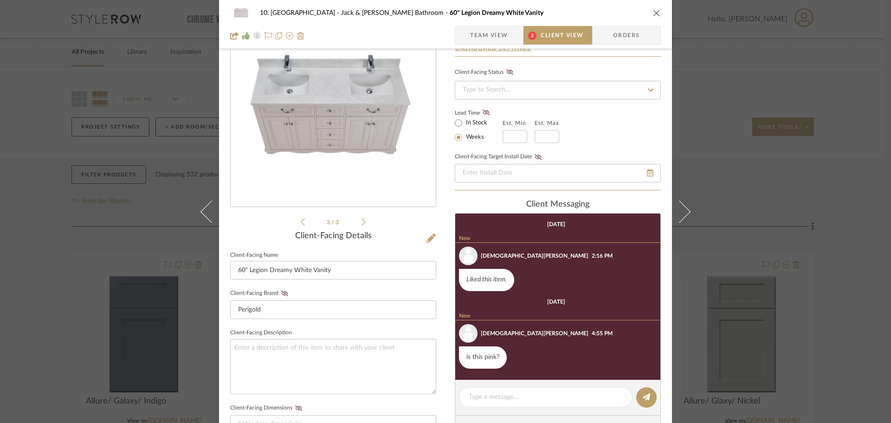
click at [362, 221] on icon at bounding box center [364, 222] width 4 height 8
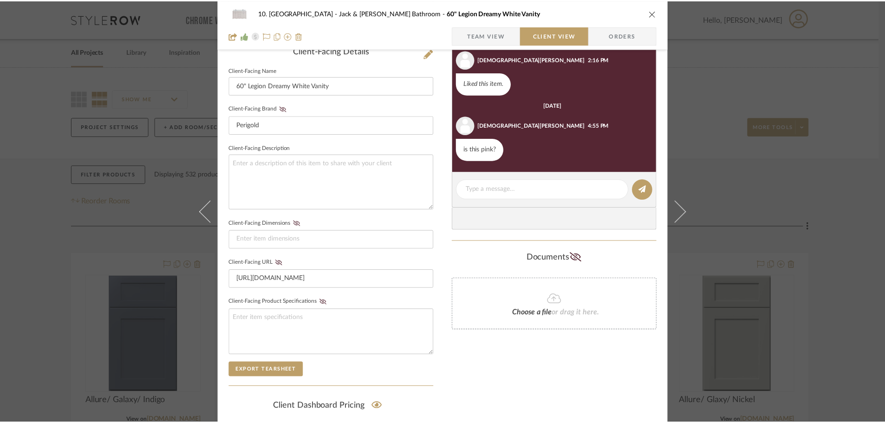
scroll to position [93, 0]
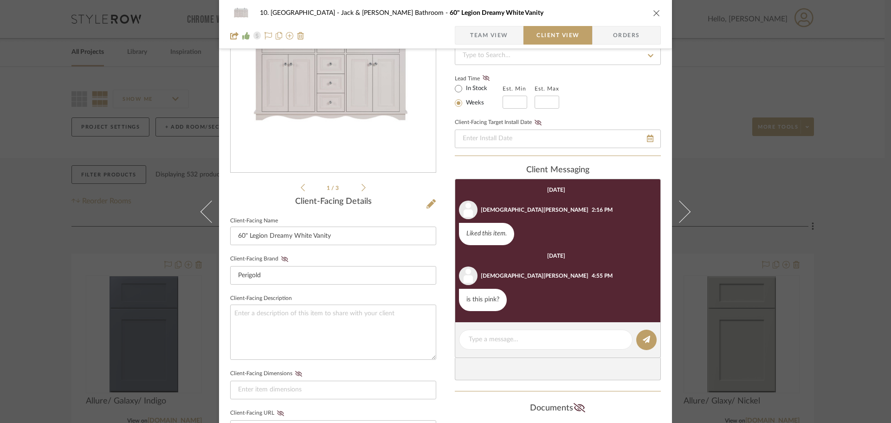
click at [34, 295] on div "10. [PERSON_NAME] & [PERSON_NAME] Bathroom 60" Legion Dreamy White Vanity Team …" at bounding box center [445, 211] width 891 height 423
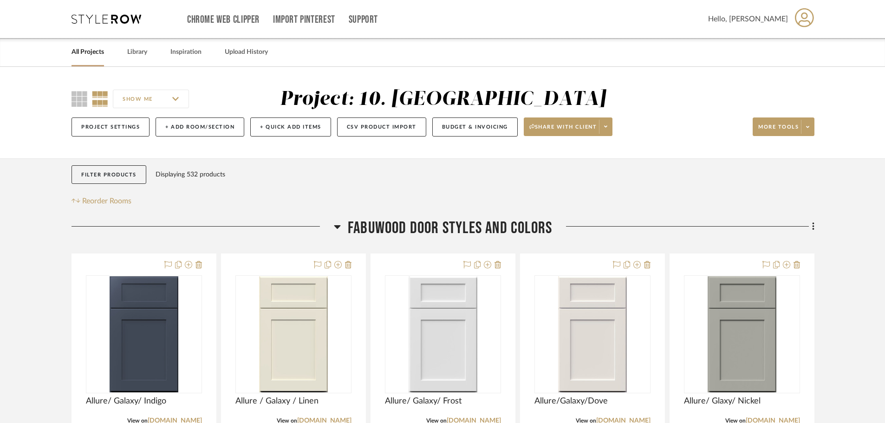
click at [422, 225] on span "FABUWOOD DOOR STYLES AND COLORS" at bounding box center [450, 228] width 204 height 20
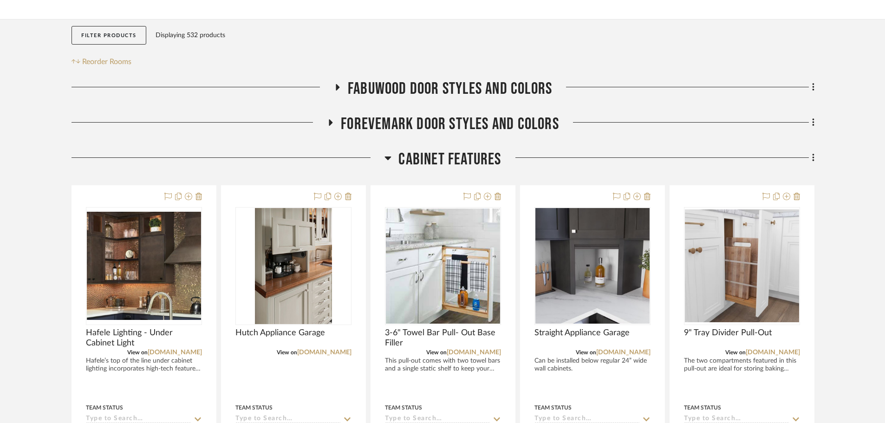
click at [432, 164] on span "Cabinet Features" at bounding box center [449, 159] width 103 height 20
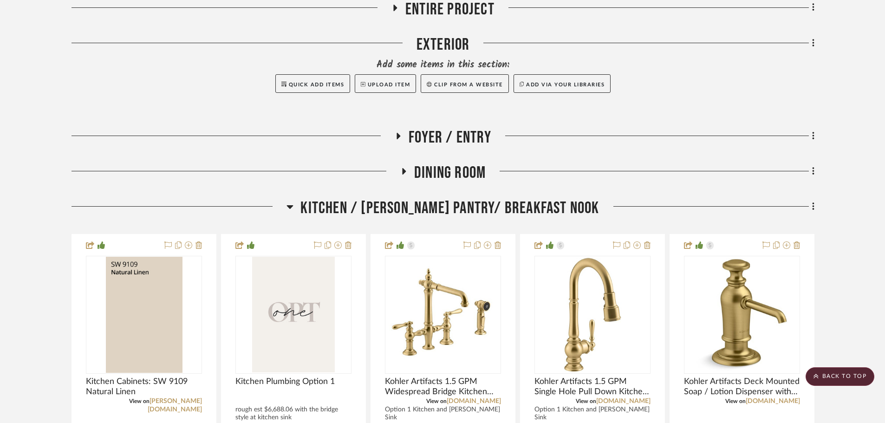
click at [432, 207] on span "Kitchen / [PERSON_NAME] Pantry/ Breakfast Nook" at bounding box center [449, 208] width 299 height 20
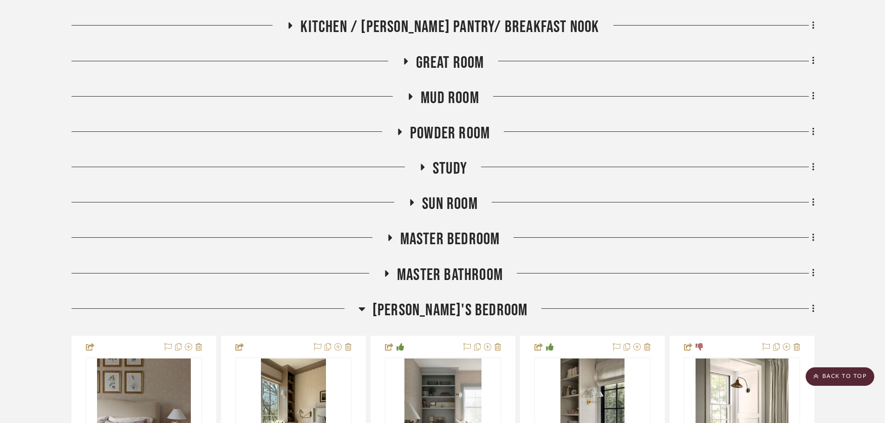
scroll to position [511, 0]
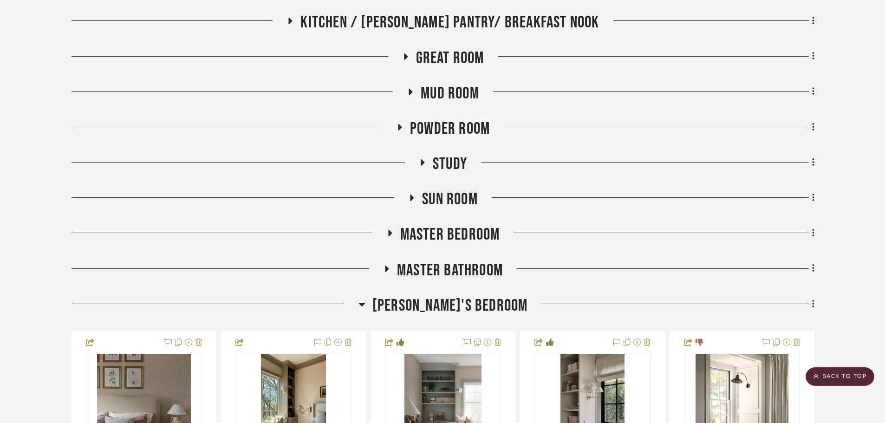
click at [428, 304] on span "[PERSON_NAME]'s Bedroom" at bounding box center [450, 306] width 156 height 20
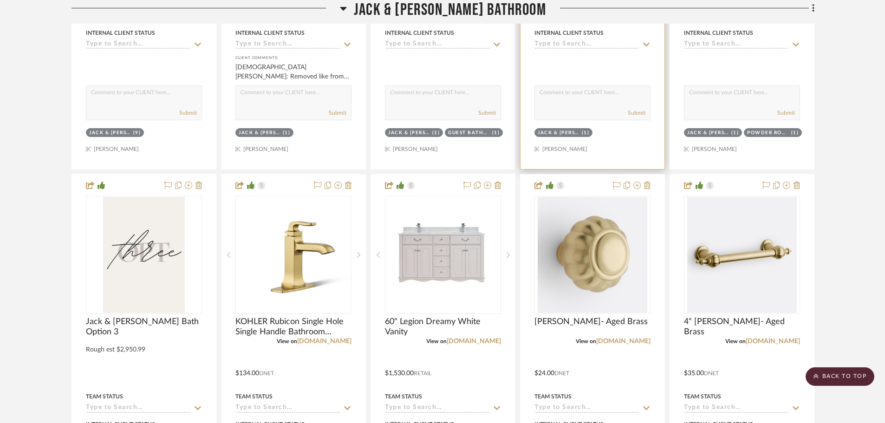
scroll to position [2275, 0]
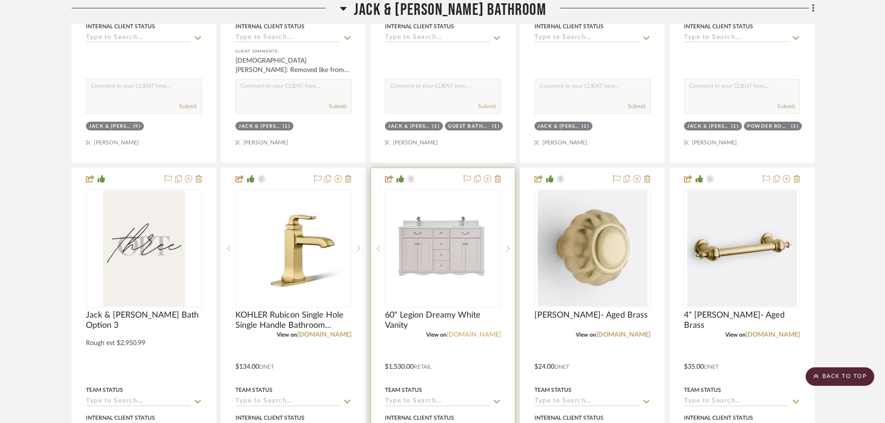
click at [493, 333] on link "[DOMAIN_NAME]" at bounding box center [474, 334] width 54 height 6
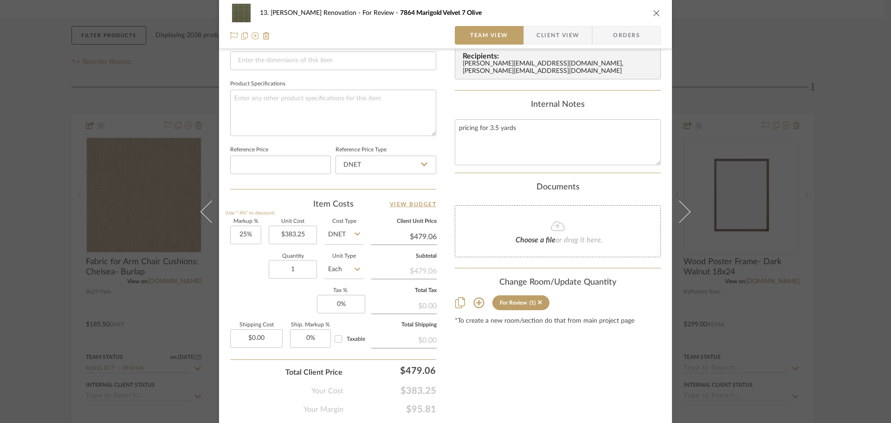
scroll to position [418, 0]
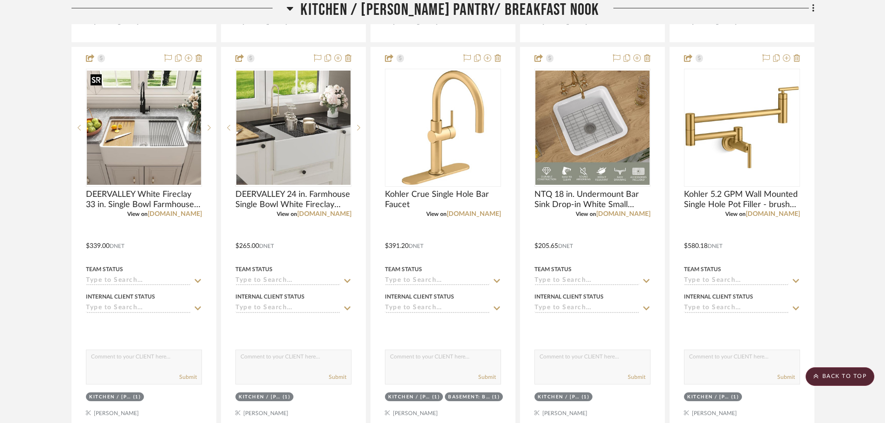
scroll to position [4178, 0]
